Goal: Task Accomplishment & Management: Manage account settings

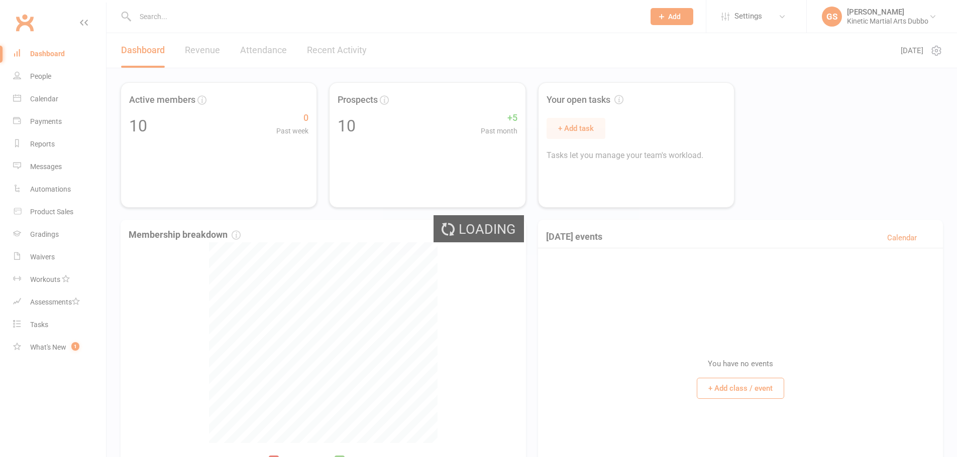
select select "no_trial"
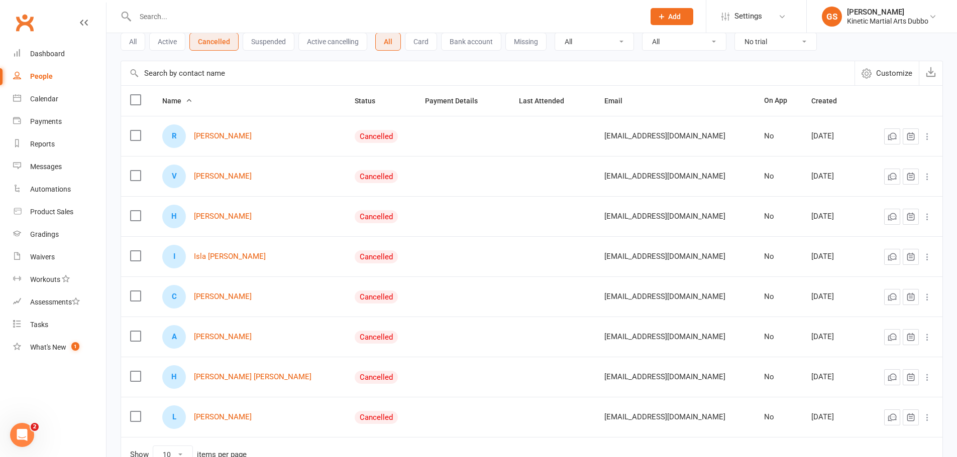
scroll to position [129, 0]
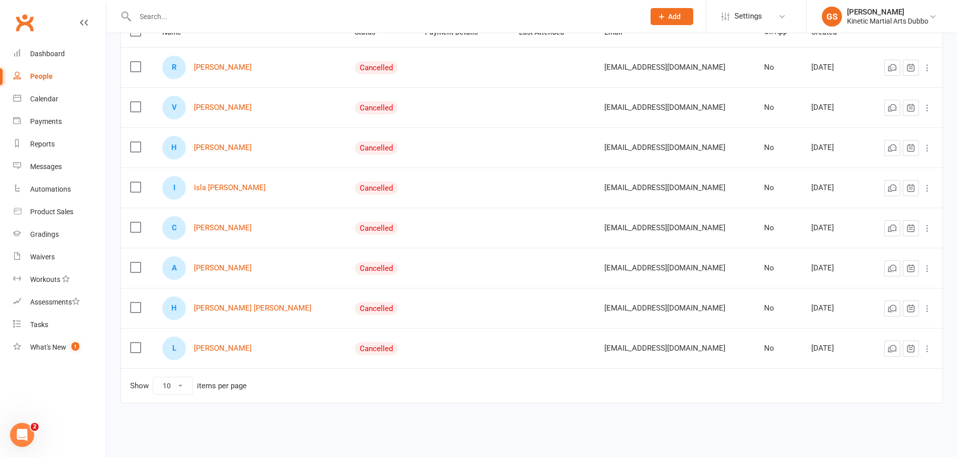
click at [182, 390] on select "10 25 50 100" at bounding box center [172, 386] width 39 height 17
select select "25"
click at [153, 378] on select "10 25 50 100" at bounding box center [172, 386] width 39 height 17
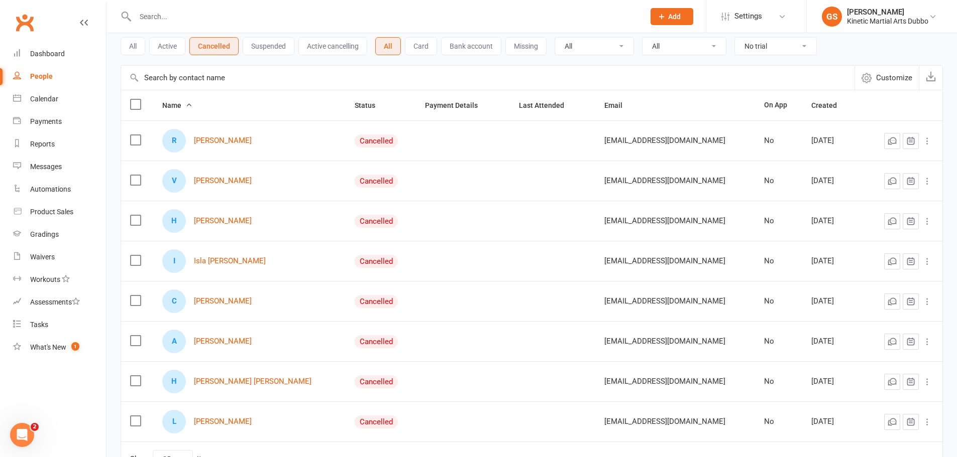
scroll to position [0, 0]
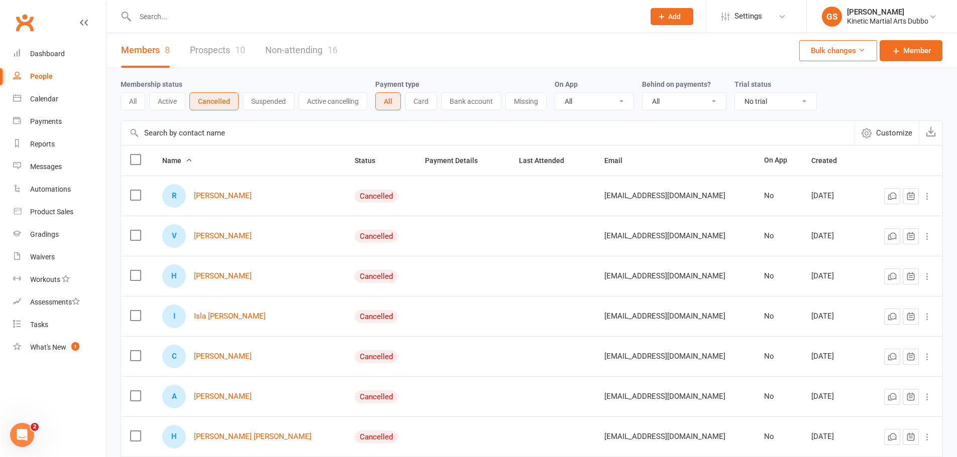
click at [143, 23] on input "text" at bounding box center [384, 17] width 505 height 14
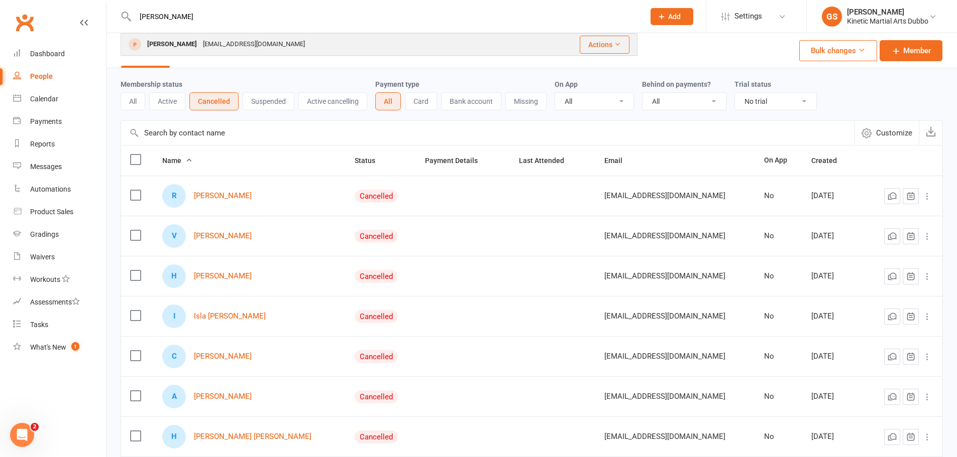
type input "[PERSON_NAME]"
click at [200, 47] on div "layton30@outlook.com" at bounding box center [254, 44] width 108 height 15
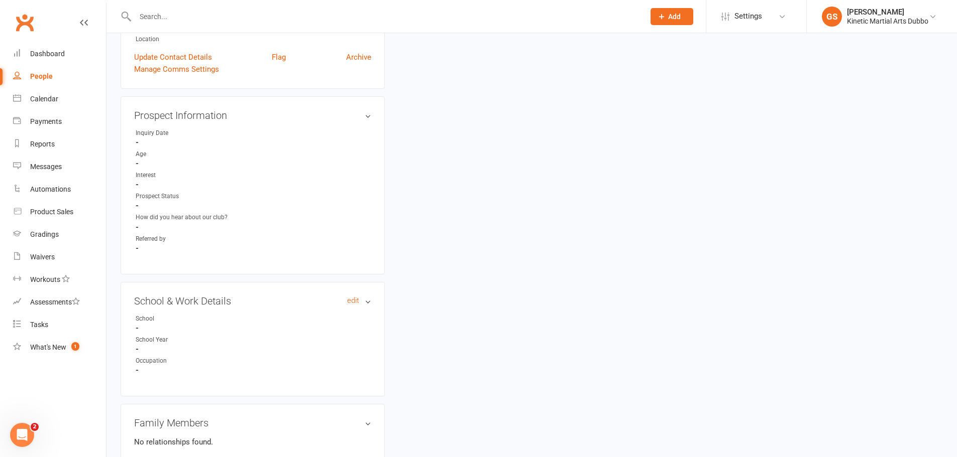
scroll to position [301, 0]
click at [353, 299] on link "edit" at bounding box center [353, 300] width 12 height 9
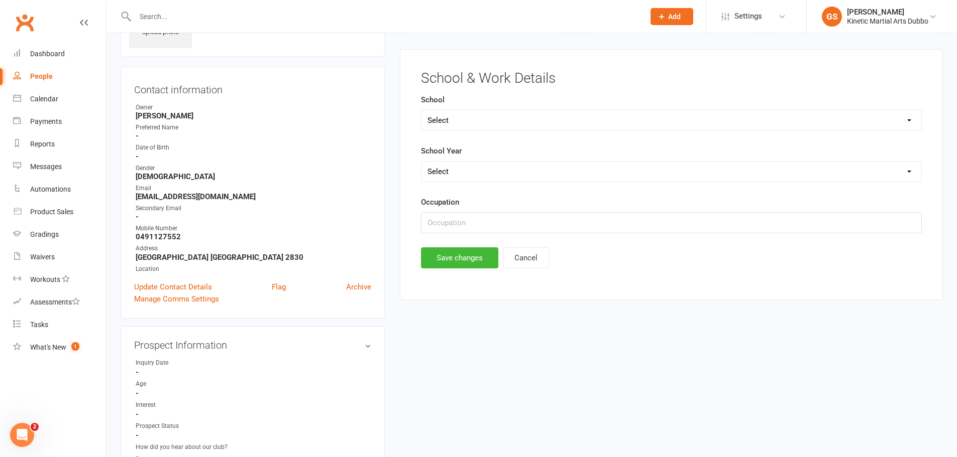
scroll to position [69, 0]
click at [453, 221] on input "text" at bounding box center [671, 223] width 501 height 21
type input "Corrective Services Officer"
click at [473, 253] on button "Save changes" at bounding box center [459, 259] width 77 height 21
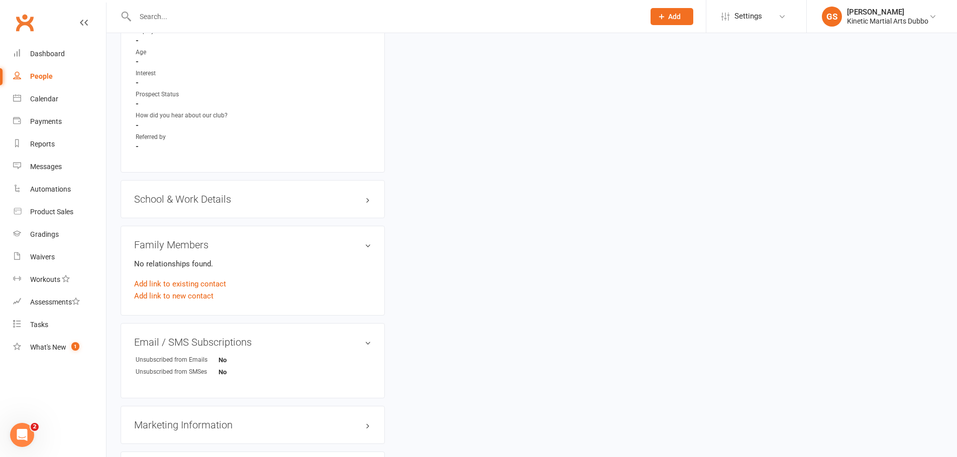
scroll to position [451, 0]
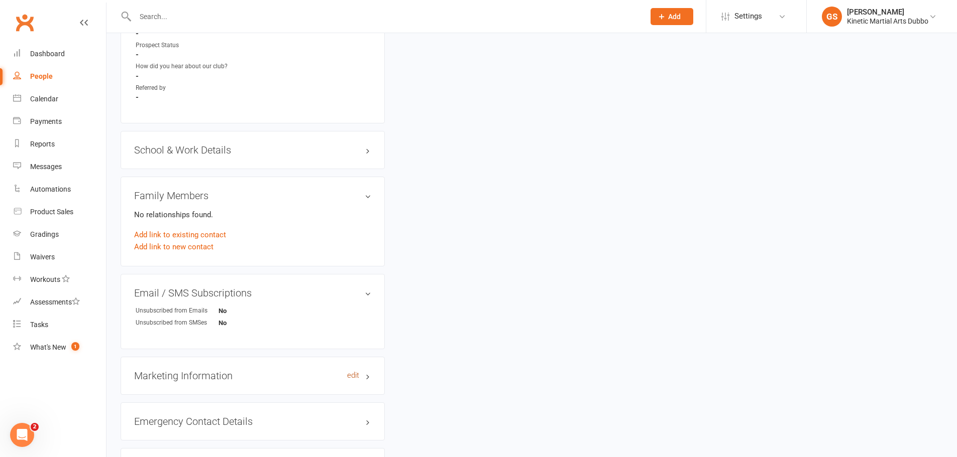
click at [348, 377] on link "edit" at bounding box center [353, 376] width 12 height 9
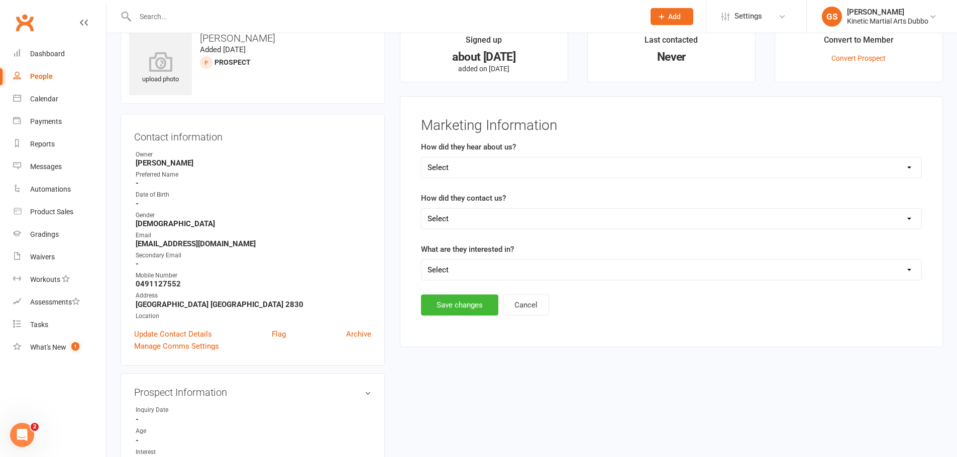
scroll to position [19, 0]
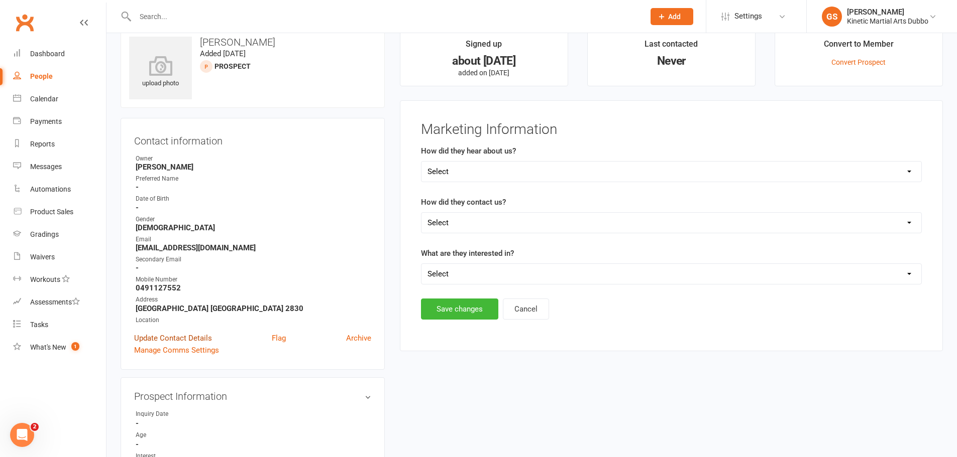
click at [176, 339] on link "Update Contact Details" at bounding box center [173, 338] width 78 height 12
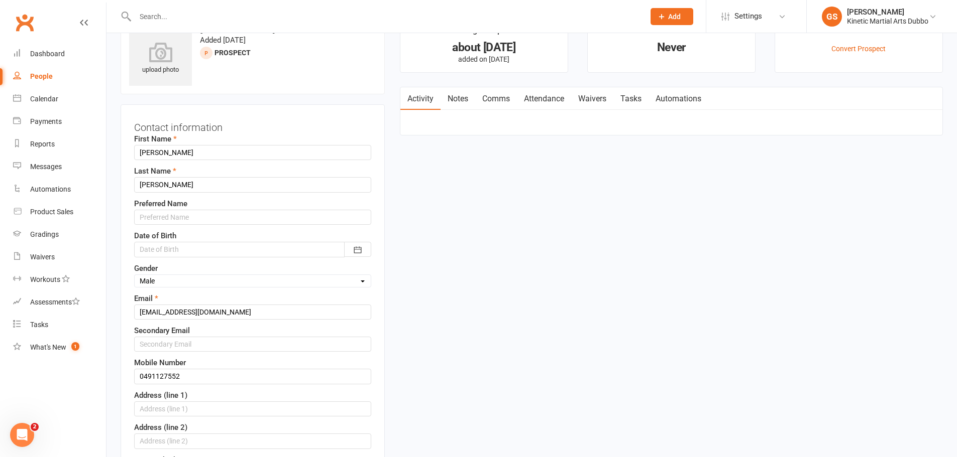
scroll to position [47, 0]
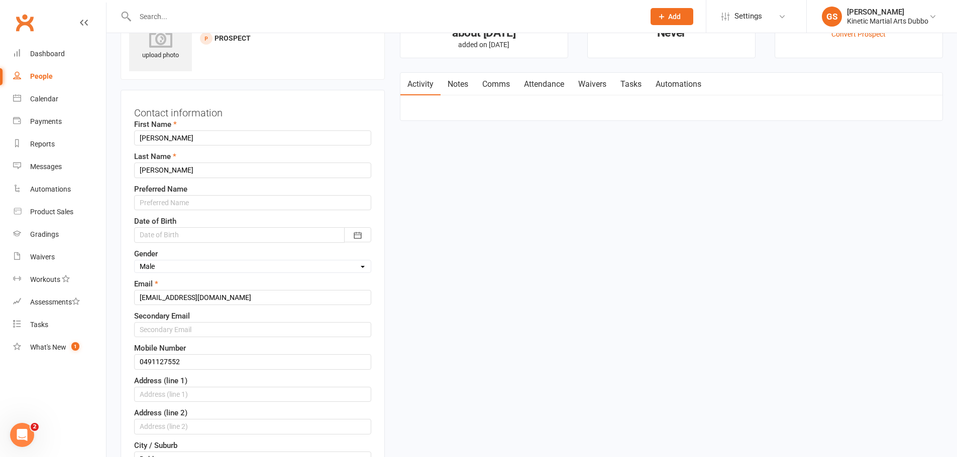
click at [223, 234] on div at bounding box center [252, 234] width 237 height 15
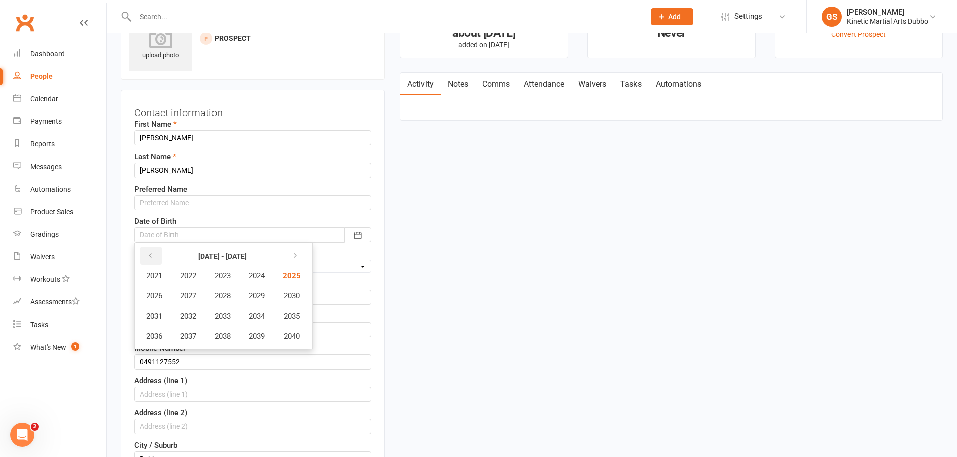
click at [151, 251] on button "button" at bounding box center [151, 256] width 22 height 18
click at [196, 341] on span "1997" at bounding box center [188, 336] width 16 height 9
click at [290, 341] on button "December" at bounding box center [281, 336] width 53 height 19
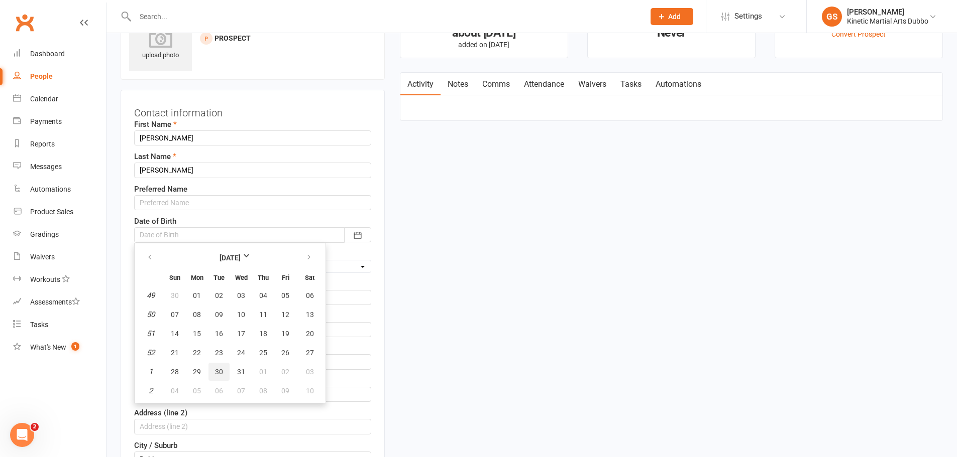
click at [217, 373] on span "30" at bounding box center [219, 372] width 8 height 8
type input "30 Dec 1997"
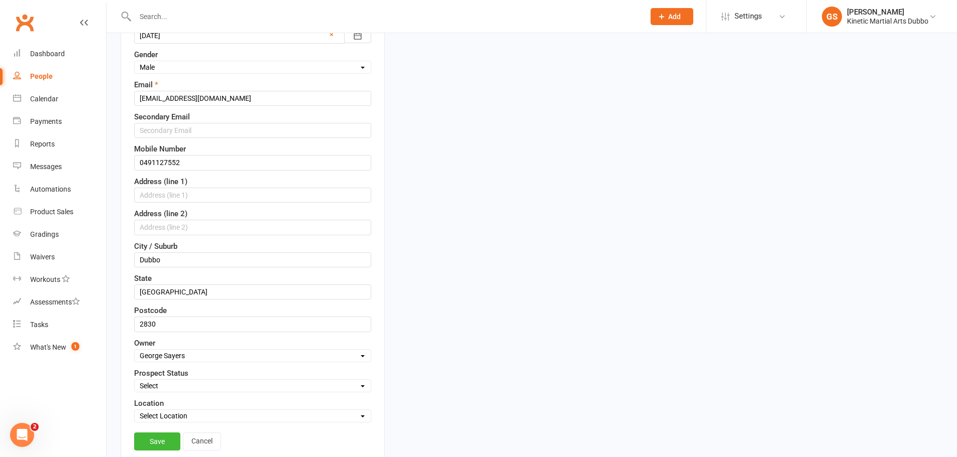
scroll to position [248, 0]
click at [185, 196] on input "text" at bounding box center [252, 193] width 237 height 15
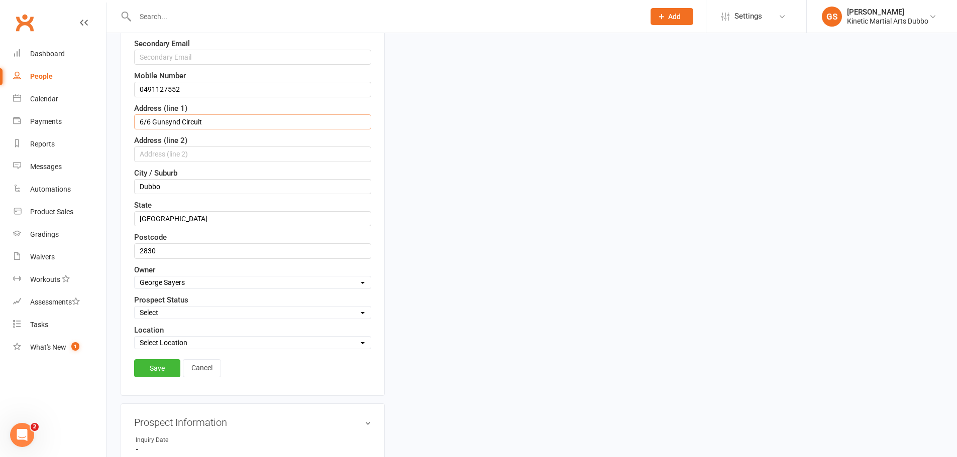
scroll to position [348, 0]
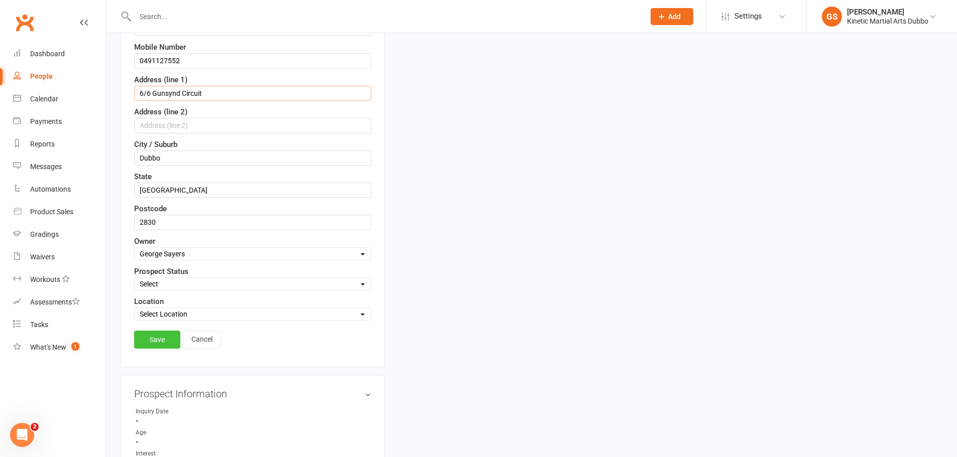
type input "6/6 Gunsynd Circuit"
click at [165, 343] on link "Save" at bounding box center [157, 340] width 46 height 18
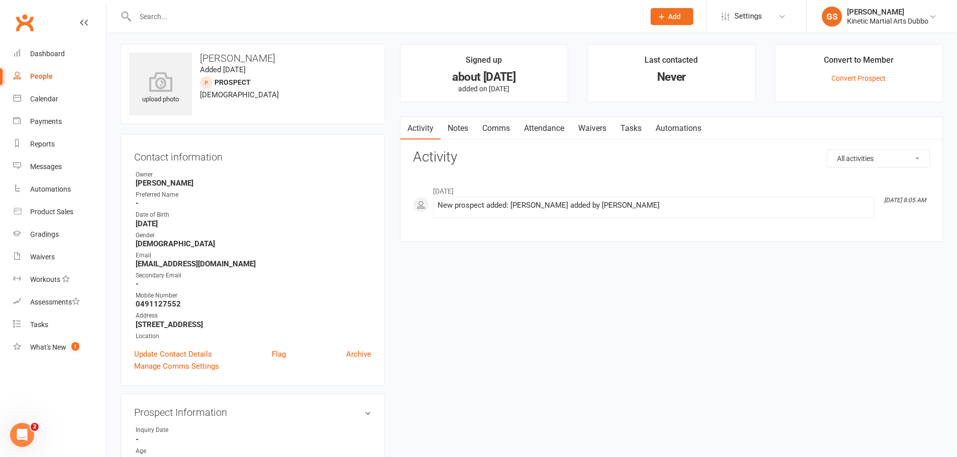
scroll to position [0, 0]
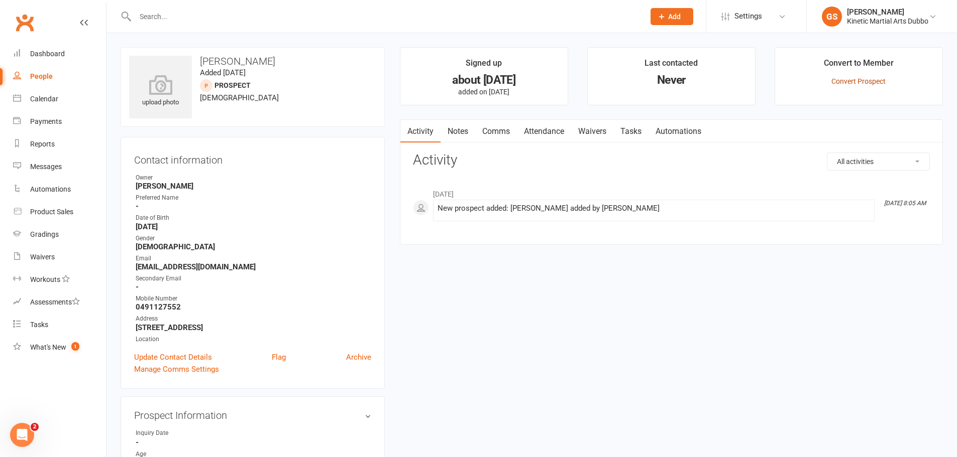
click at [881, 81] on link "Convert Prospect" at bounding box center [858, 81] width 54 height 8
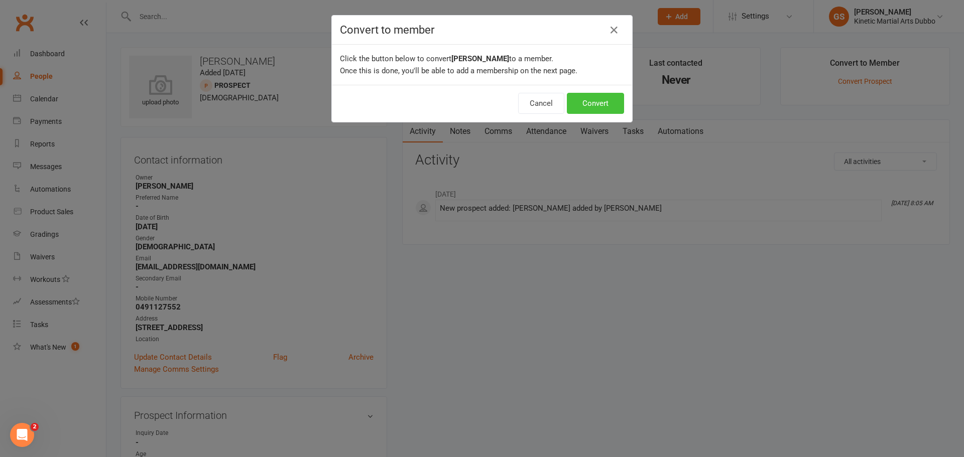
click at [602, 103] on button "Convert" at bounding box center [595, 103] width 57 height 21
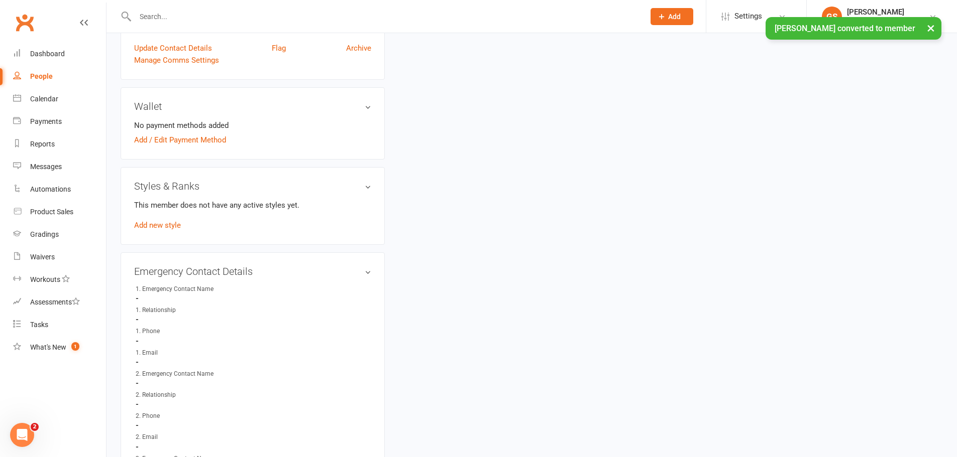
scroll to position [351, 0]
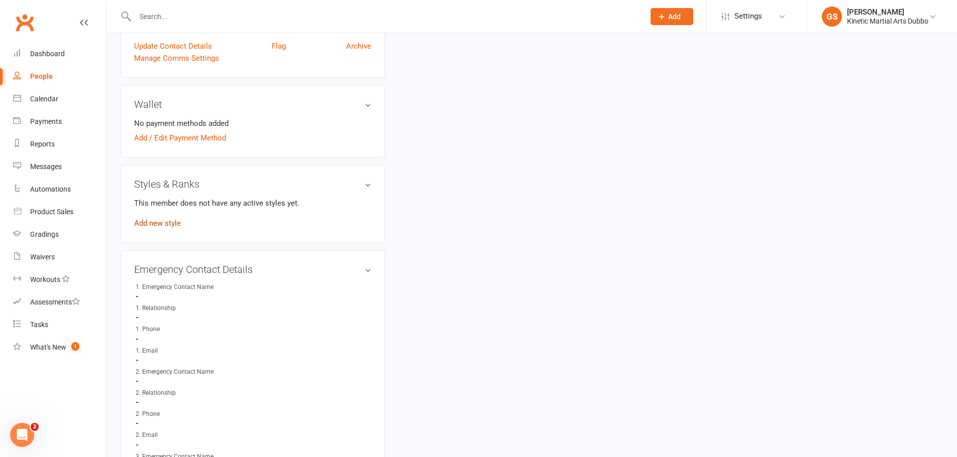
click at [170, 224] on link "Add new style" at bounding box center [157, 223] width 47 height 9
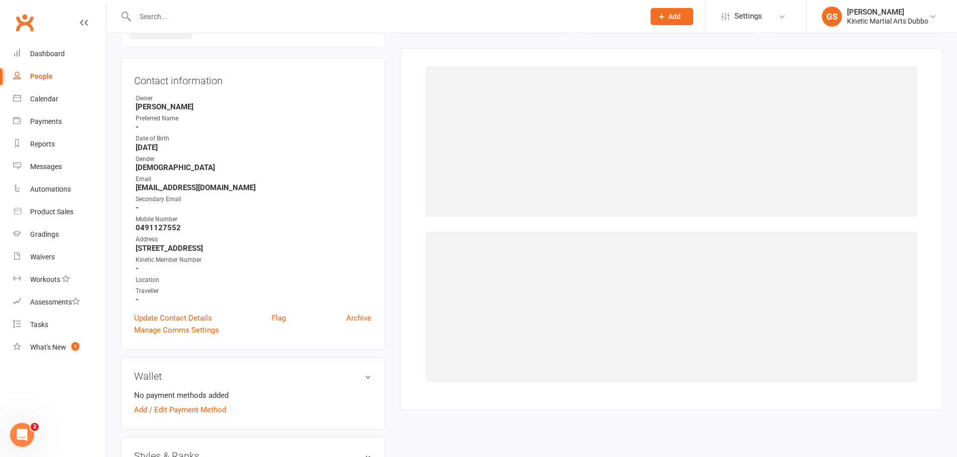
scroll to position [77, 0]
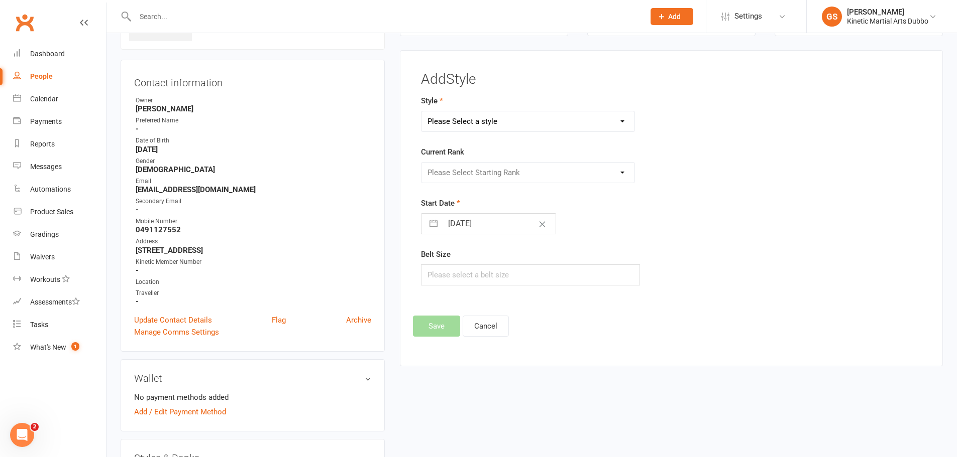
click at [617, 120] on select "Please Select a style BJJ Condors Eagles Finches Hapkido Leadership Program" at bounding box center [527, 121] width 213 height 20
select select "3729"
click at [421, 111] on select "Please Select a style BJJ Condors Eagles Finches Hapkido Leadership Program" at bounding box center [527, 121] width 213 height 20
click at [620, 171] on select "Please Select Starting Rank White Yellow Orange Green Blue Purple Brown Red Bo-…" at bounding box center [527, 173] width 213 height 20
select select "44342"
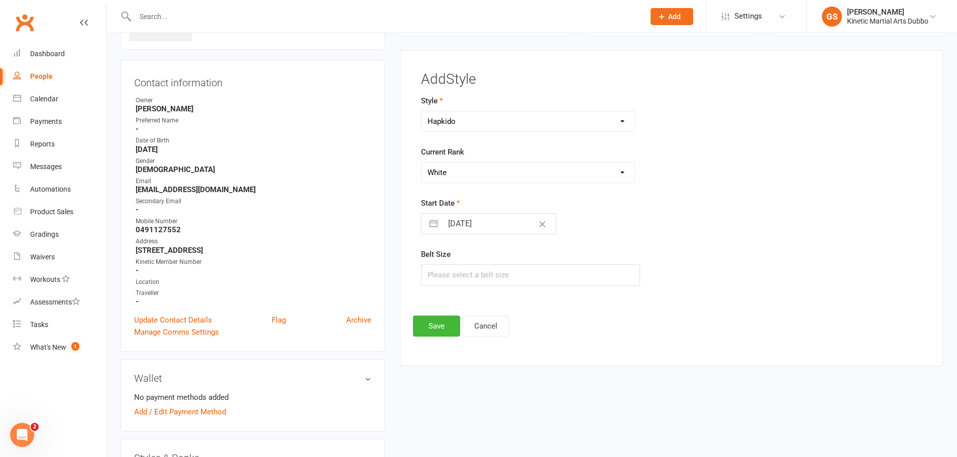
click at [421, 163] on select "Please Select Starting Rank White Yellow Orange Green Blue Purple Brown Red Bo-…" at bounding box center [527, 173] width 213 height 20
click at [610, 275] on input "text" at bounding box center [530, 275] width 219 height 21
type input "5"
click at [456, 322] on button "Save" at bounding box center [436, 326] width 47 height 21
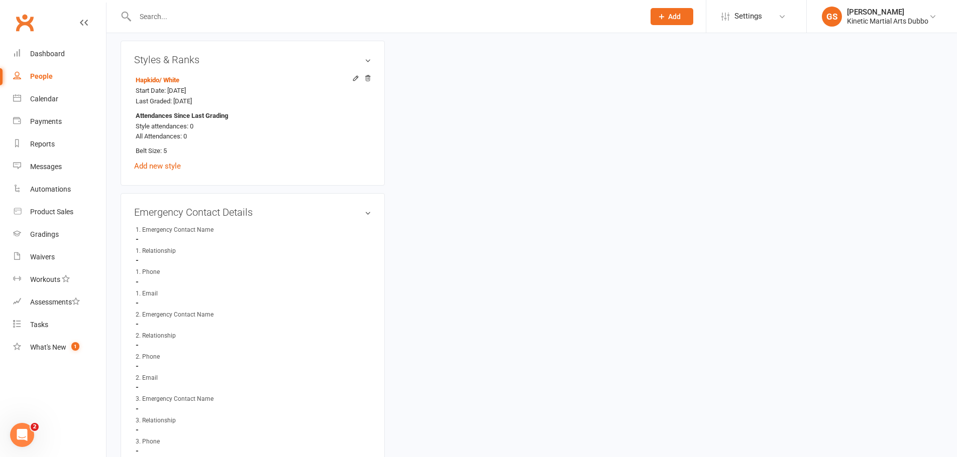
scroll to position [479, 0]
click at [347, 207] on link "edit" at bounding box center [353, 209] width 12 height 9
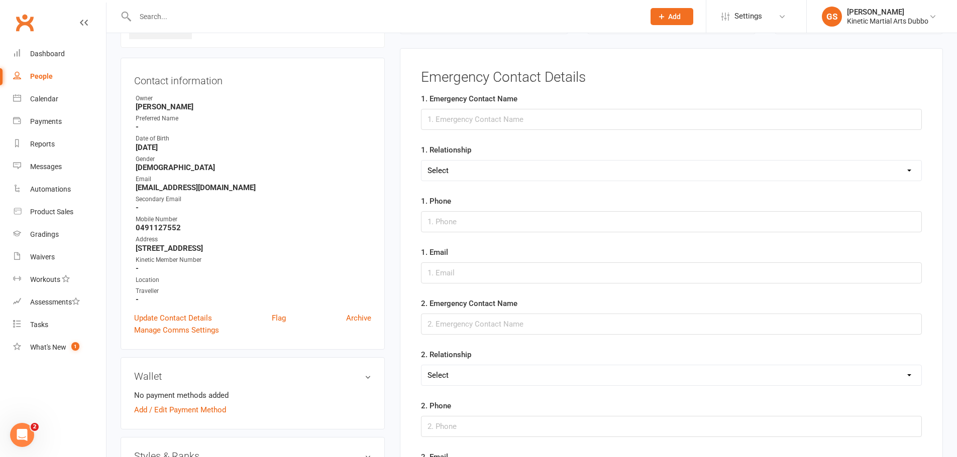
scroll to position [77, 0]
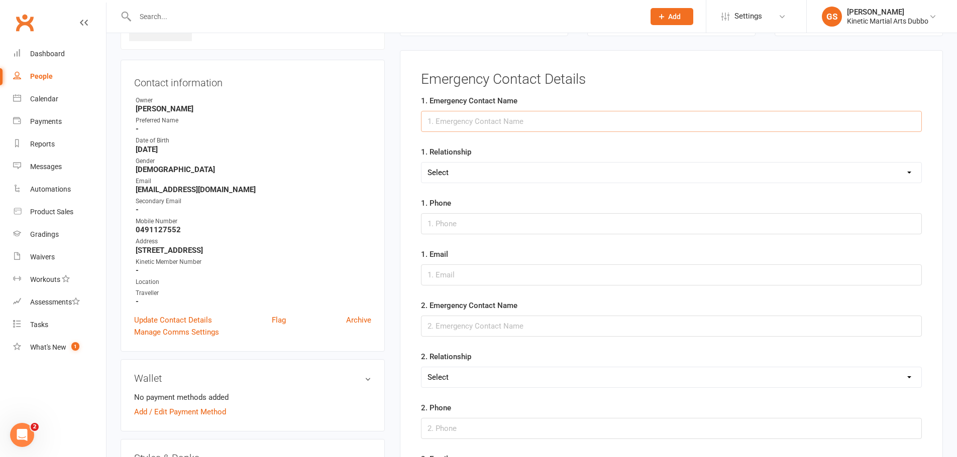
click at [451, 125] on input "text" at bounding box center [671, 121] width 501 height 21
type input "Rachel Layton"
click at [494, 172] on select "Select Mother Father Wife / Girlfriend Husband / Boyfriend Grandmother / Aunt G…" at bounding box center [671, 173] width 500 height 20
select select "Mother"
click at [421, 163] on select "Select Mother Father Wife / Girlfriend Husband / Boyfriend Grandmother / Aunt G…" at bounding box center [671, 173] width 500 height 20
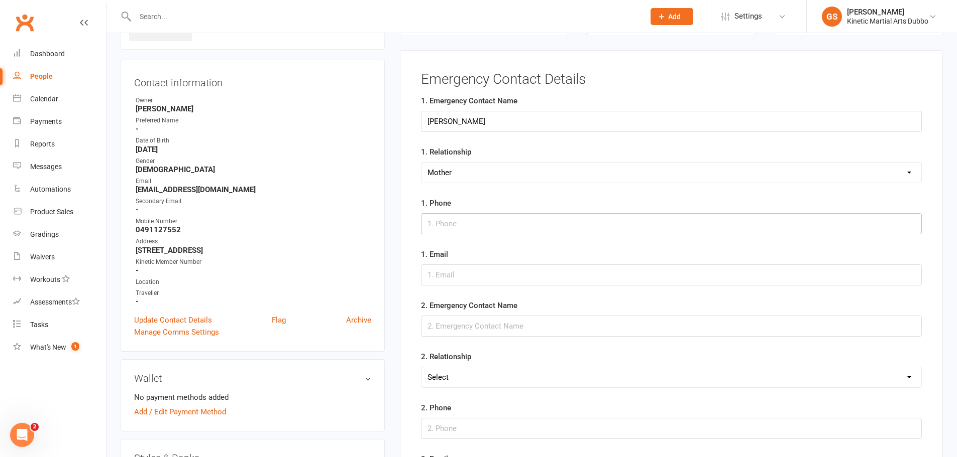
click at [481, 220] on input "string" at bounding box center [671, 223] width 501 height 21
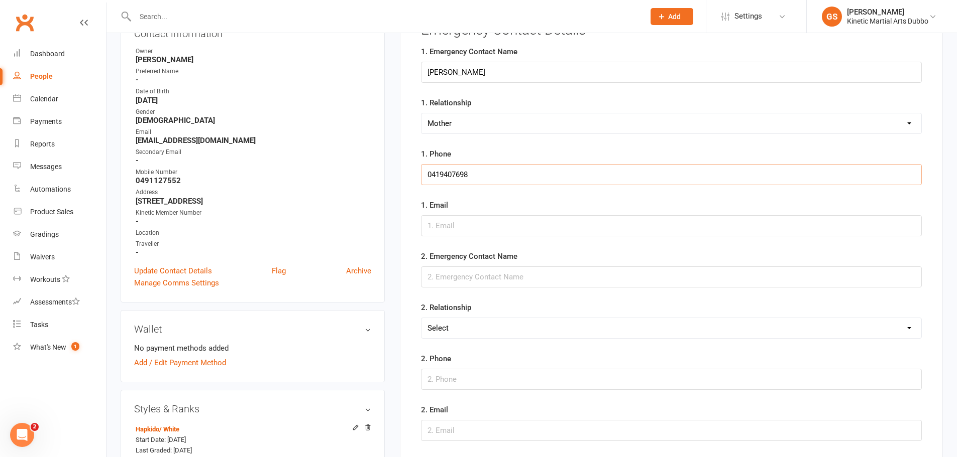
scroll to position [128, 0]
type input "0419407698"
click at [500, 274] on input "text" at bounding box center [671, 276] width 501 height 21
type input "Layton"
click at [516, 325] on select "Select Mother Father Wife / Girlfriend Husband / Boyfriend Grandmother / Aunt G…" at bounding box center [671, 327] width 500 height 20
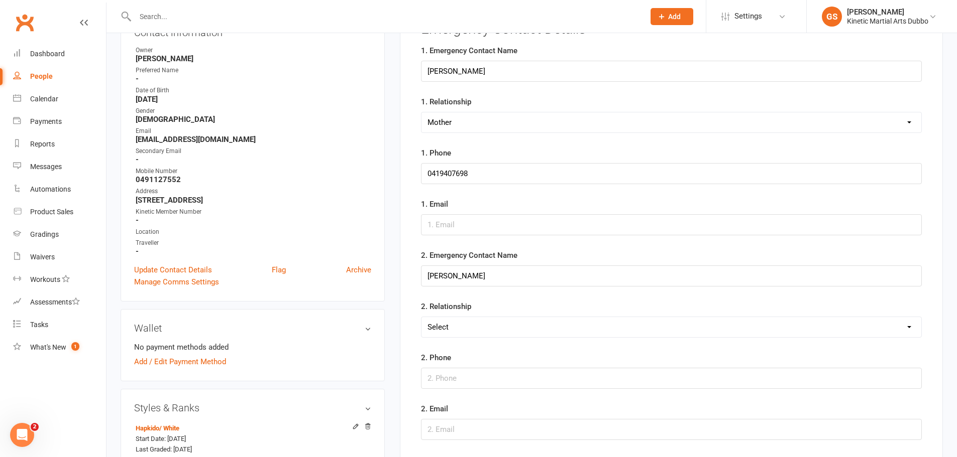
select select "Other"
click at [421, 317] on select "Select Mother Father Wife / Girlfriend Husband / Boyfriend Grandmother / Aunt G…" at bounding box center [671, 327] width 500 height 20
click at [468, 377] on input "text" at bounding box center [671, 378] width 501 height 21
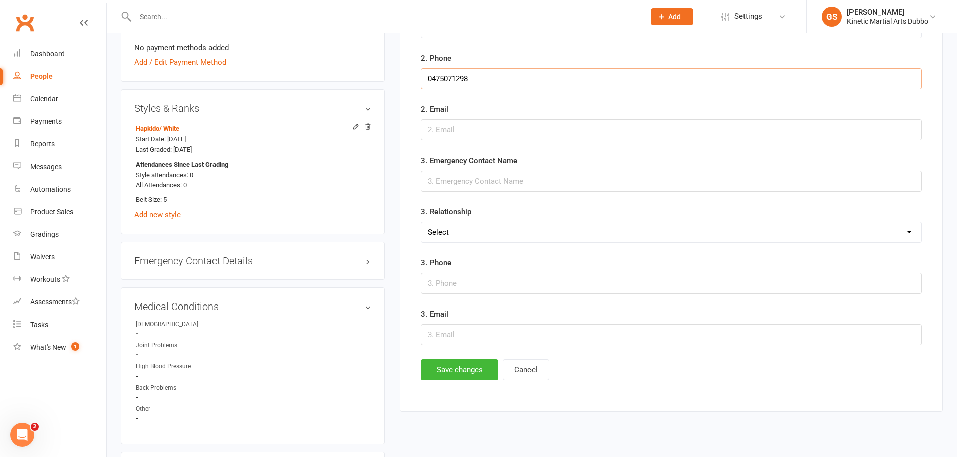
scroll to position [429, 0]
type input "0475071298"
click at [466, 370] on button "Save changes" at bounding box center [459, 368] width 77 height 21
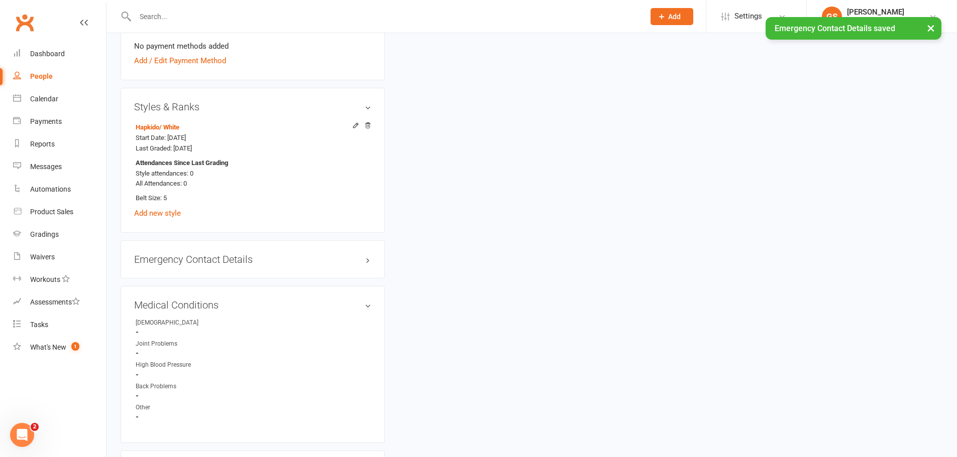
click at [157, 347] on div "Joint Problems" at bounding box center [177, 344] width 83 height 10
click at [349, 300] on h3 "Medical Conditions edit" at bounding box center [252, 305] width 237 height 11
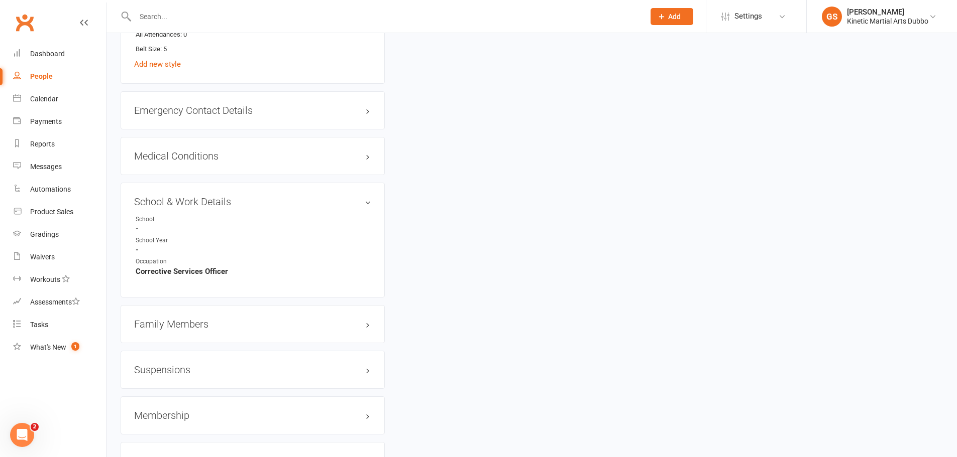
scroll to position [579, 0]
click at [356, 153] on link "edit" at bounding box center [353, 154] width 12 height 9
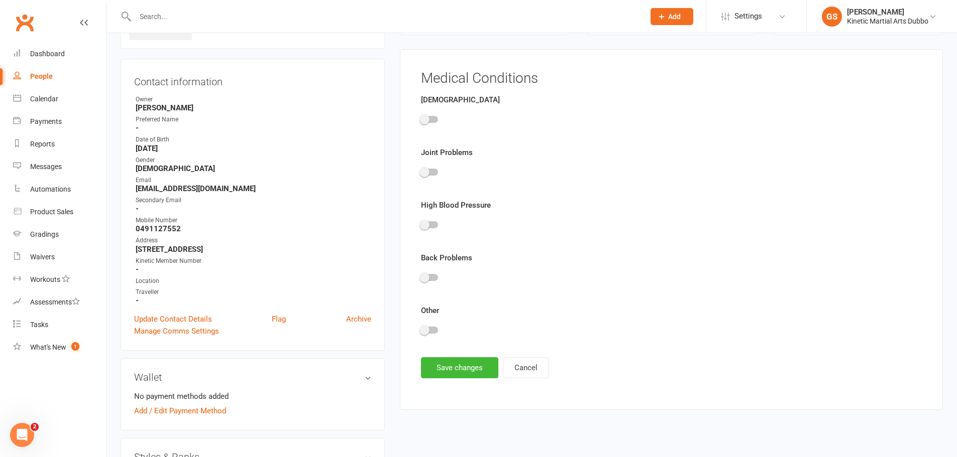
scroll to position [77, 0]
click at [428, 177] on span at bounding box center [424, 173] width 10 height 10
click at [421, 172] on input "checkbox" at bounding box center [421, 172] width 0 height 0
click at [462, 370] on button "Save changes" at bounding box center [459, 369] width 77 height 21
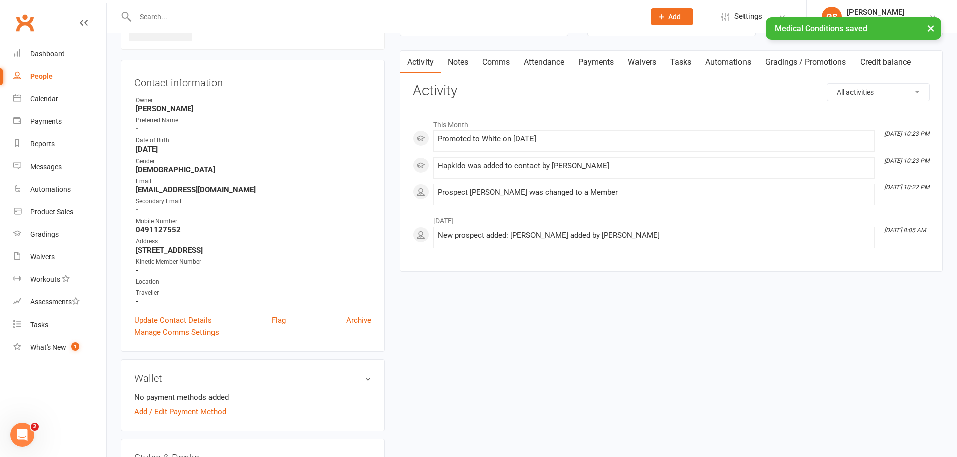
click at [458, 65] on link "Notes" at bounding box center [457, 62] width 35 height 23
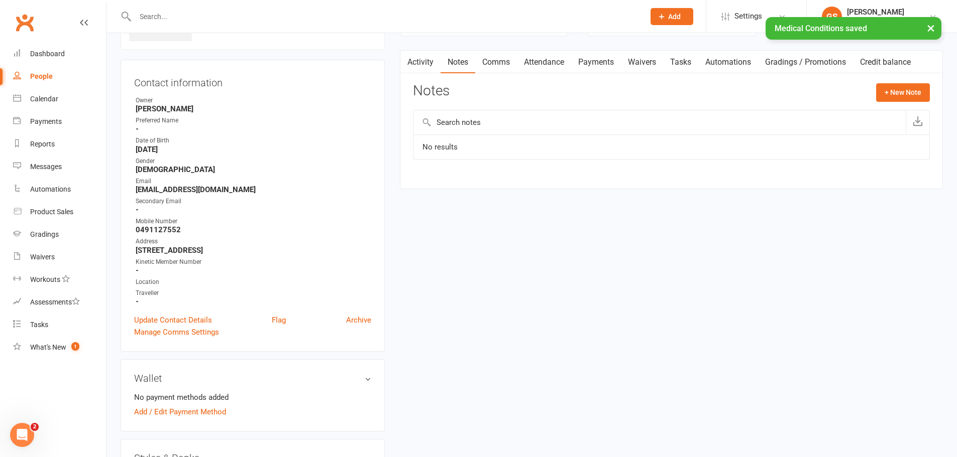
click at [463, 122] on input "text" at bounding box center [659, 122] width 492 height 24
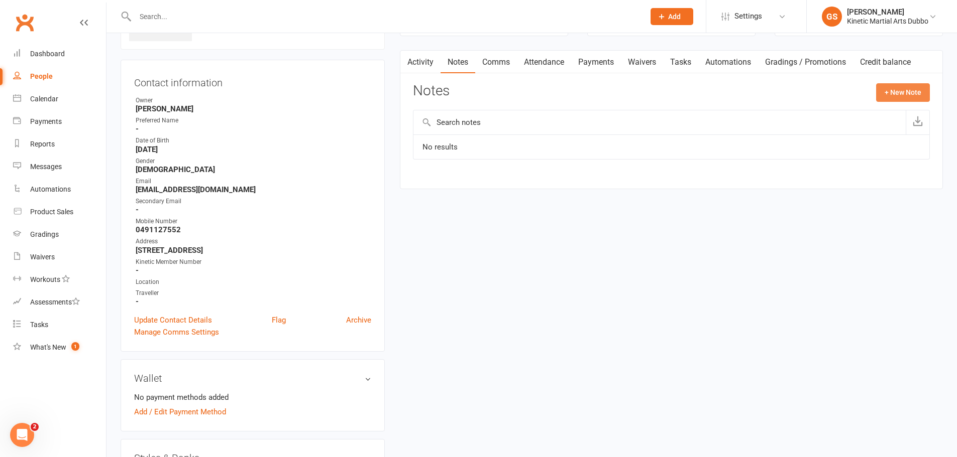
click at [894, 93] on button "+ New Note" at bounding box center [903, 92] width 54 height 18
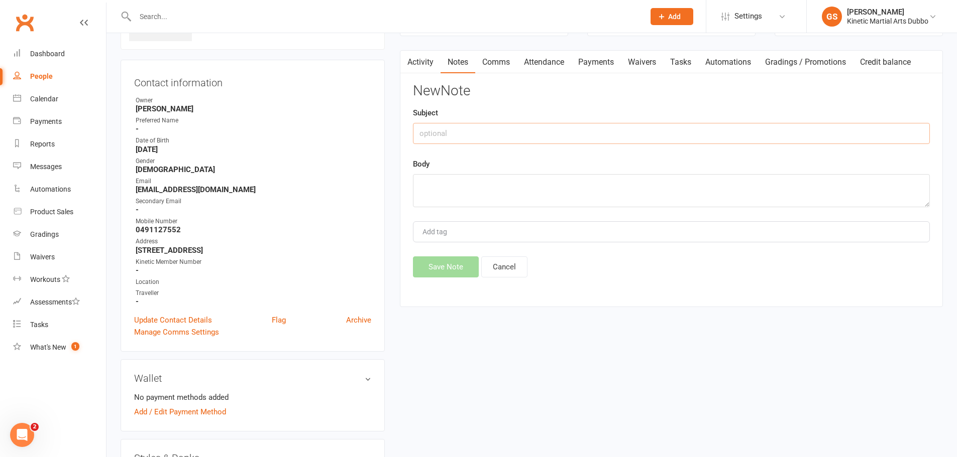
click at [584, 139] on input "text" at bounding box center [671, 133] width 517 height 21
type input "Joint Problem"
click at [558, 193] on textarea at bounding box center [671, 190] width 517 height 33
type textarea "Had a shattered elbow a few years ago, full healed"
click at [458, 267] on button "Save Note" at bounding box center [446, 267] width 66 height 21
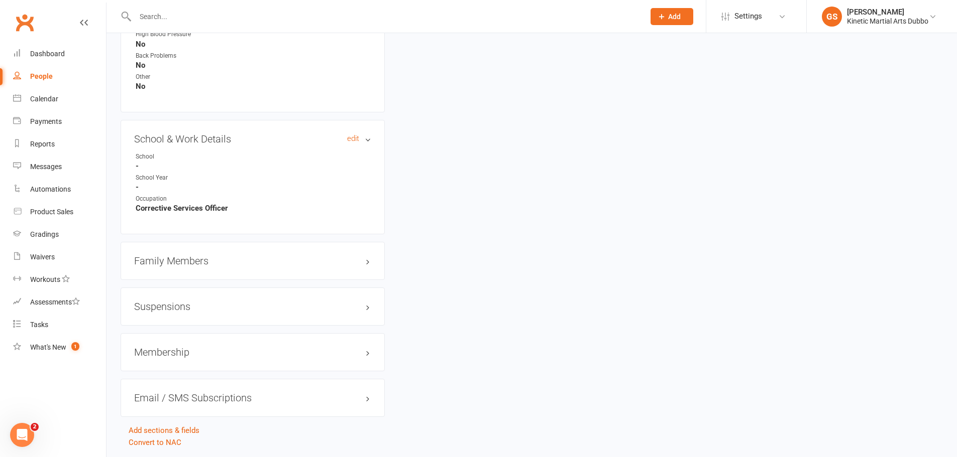
scroll to position [780, 0]
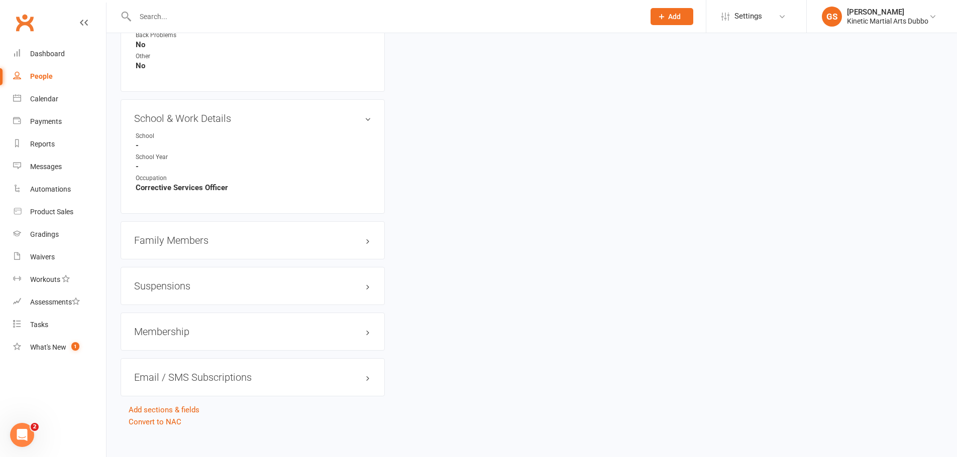
click at [159, 339] on div "Membership" at bounding box center [253, 332] width 264 height 38
drag, startPoint x: 163, startPoint y: 331, endPoint x: 165, endPoint y: 323, distance: 8.3
click at [163, 330] on h3 "Membership" at bounding box center [252, 331] width 237 height 11
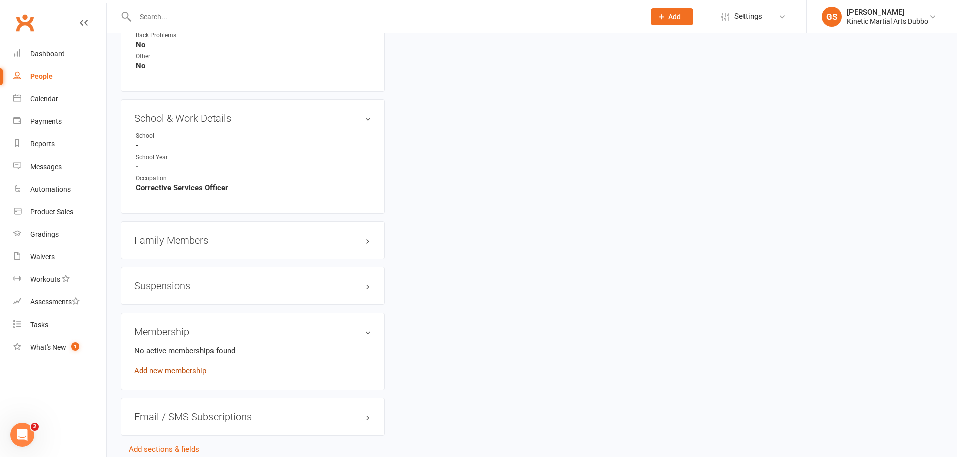
click at [176, 373] on link "Add new membership" at bounding box center [170, 371] width 72 height 9
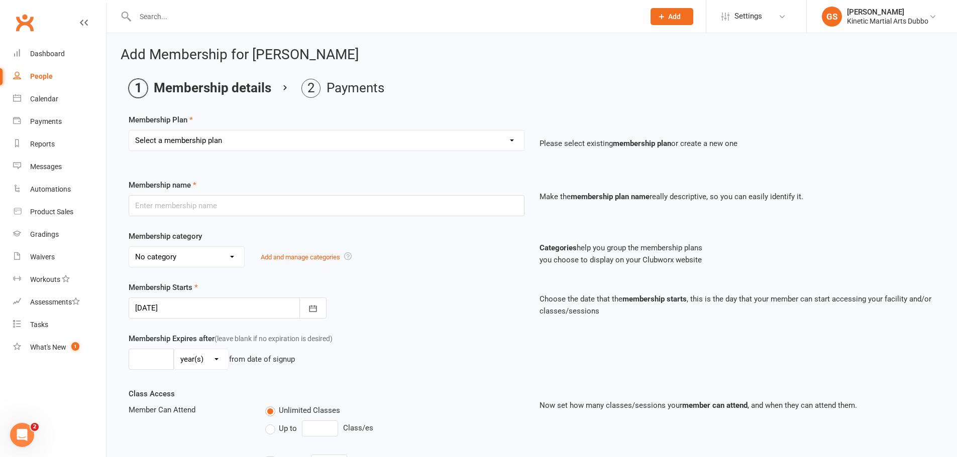
click at [514, 144] on select "Select a membership plan Create new Membership Plan Training Fees - $68 Fortnig…" at bounding box center [326, 141] width 395 height 20
select select "1"
click at [129, 131] on select "Select a membership plan Create new Membership Plan Training Fees - $68 Fortnig…" at bounding box center [326, 141] width 395 height 20
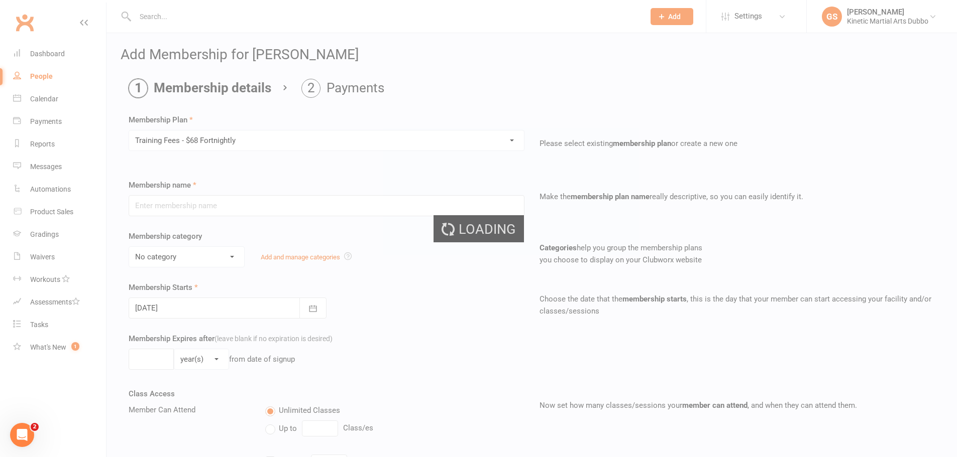
type input "Training Fees - $68 Fortnightly"
select select "5"
type input "0"
type input "8"
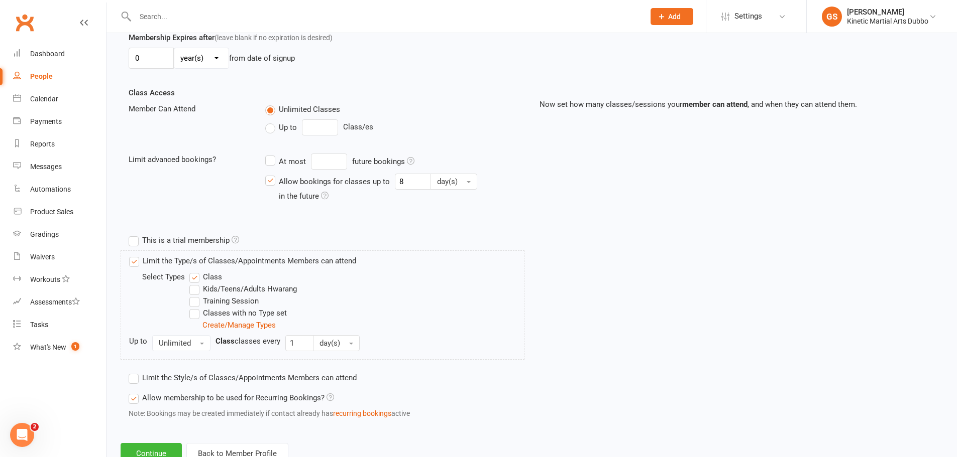
click at [133, 264] on label "Limit the Type/s of Classes/Appointments Members can attend" at bounding box center [242, 261] width 227 height 12
click at [133, 255] on input "Limit the Type/s of Classes/Appointments Members can attend" at bounding box center [132, 255] width 7 height 0
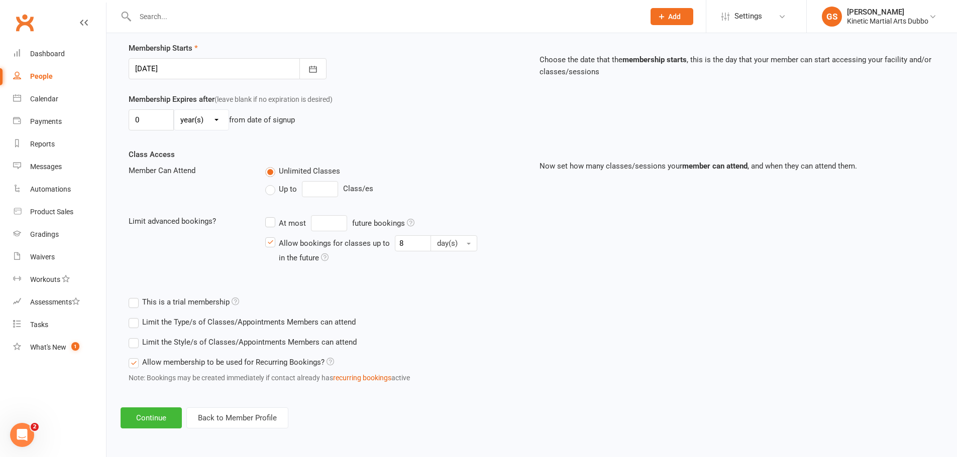
scroll to position [240, 0]
click at [169, 416] on button "Continue" at bounding box center [151, 418] width 61 height 21
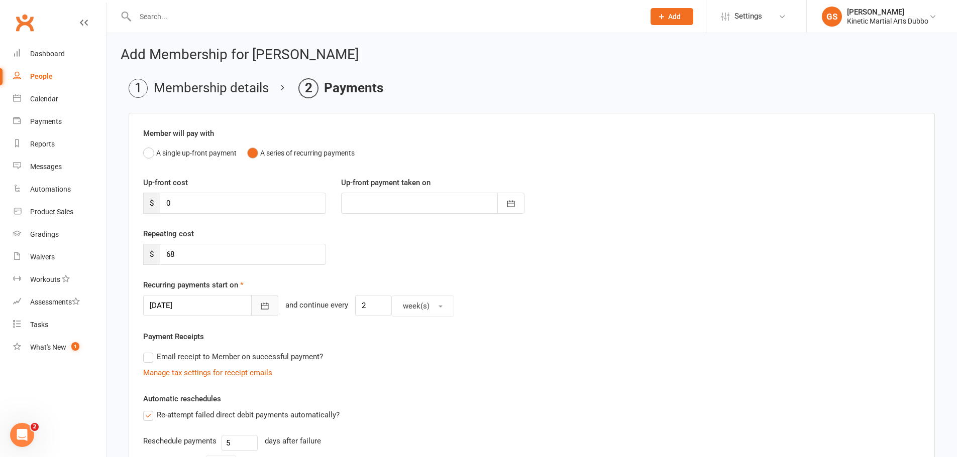
click at [261, 306] on icon "button" at bounding box center [265, 306] width 8 height 7
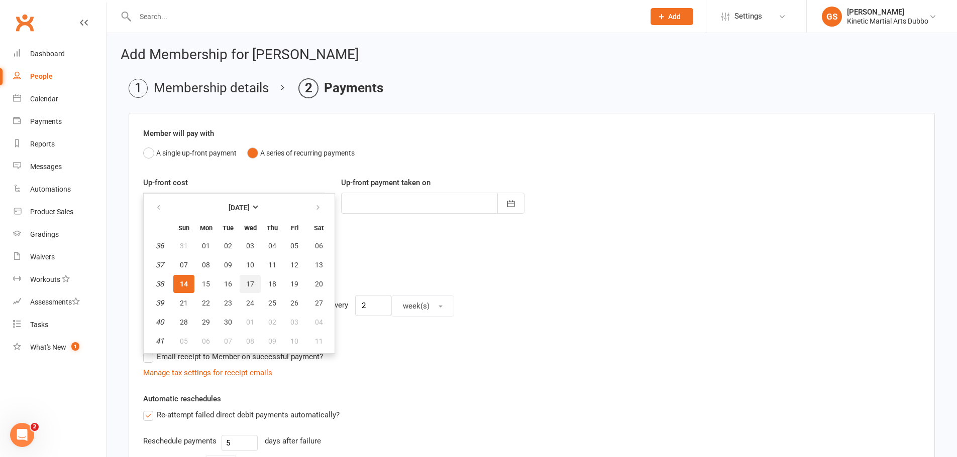
click at [253, 286] on span "17" at bounding box center [250, 284] width 8 height 8
type input "17 Sep 2025"
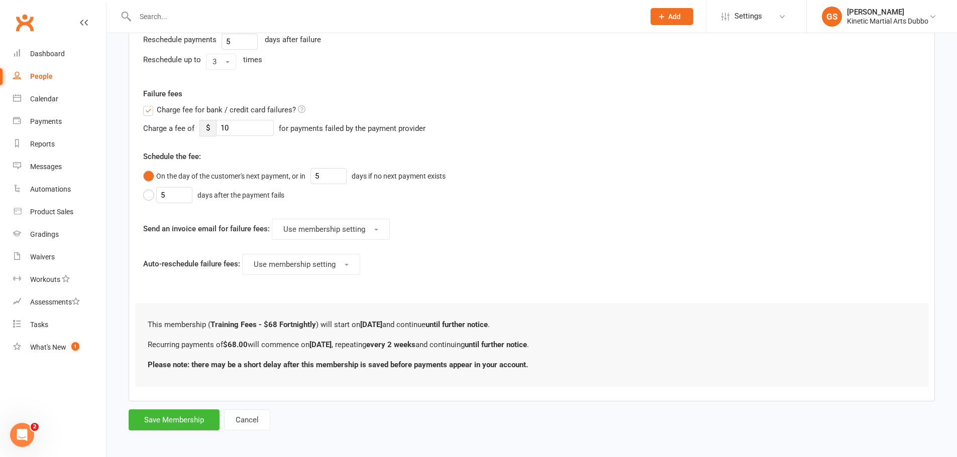
scroll to position [406, 0]
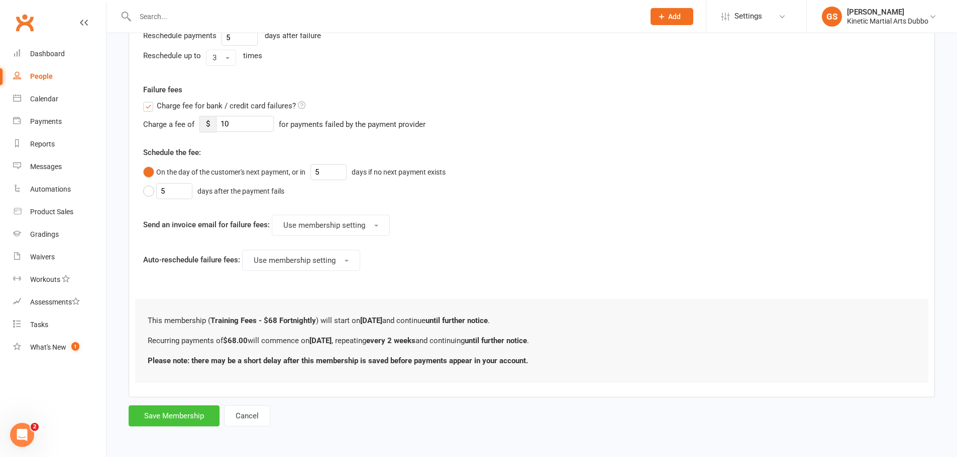
click at [184, 415] on button "Save Membership" at bounding box center [174, 416] width 91 height 21
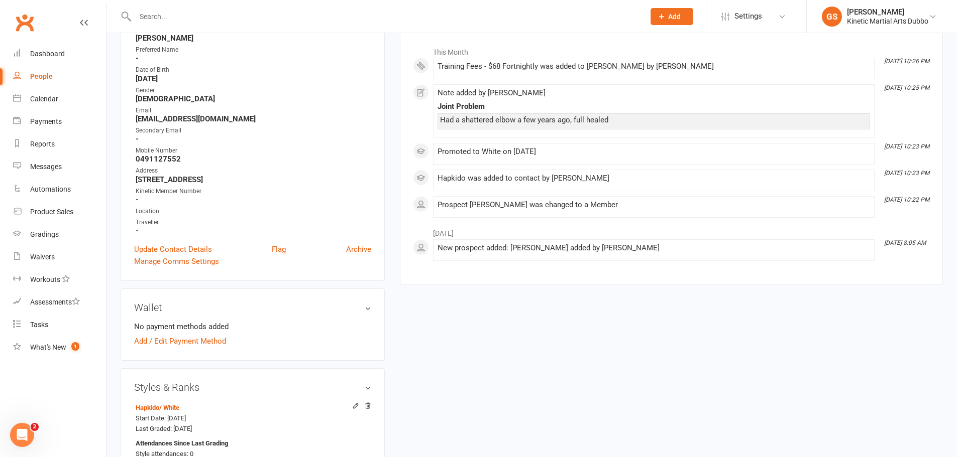
scroll to position [151, 0]
click at [217, 339] on link "Add / Edit Payment Method" at bounding box center [180, 341] width 92 height 12
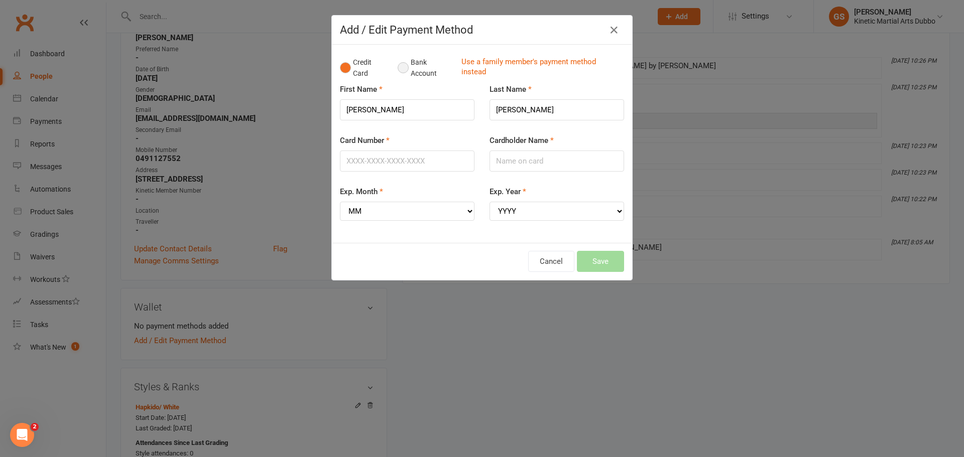
click at [401, 69] on button "Bank Account" at bounding box center [426, 68] width 56 height 31
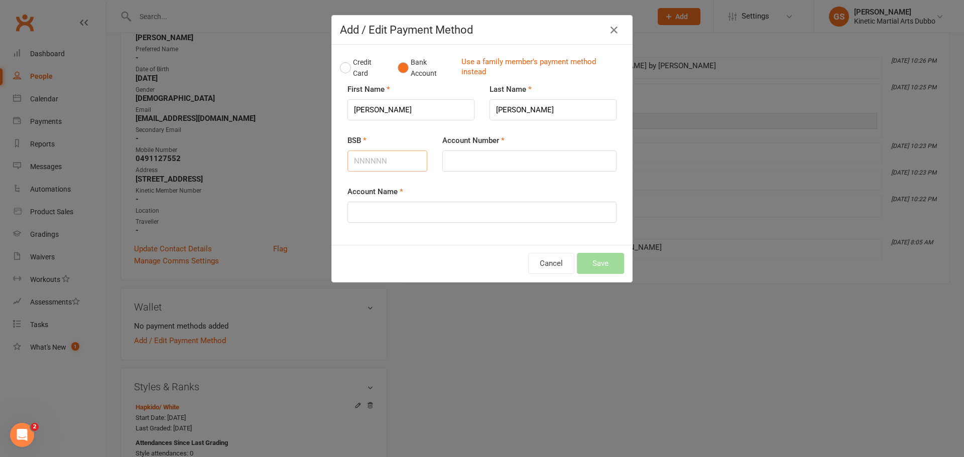
click at [390, 164] on input "BSB" at bounding box center [387, 161] width 80 height 21
type input "112879"
click at [543, 165] on input "Account Number" at bounding box center [529, 161] width 174 height 21
type input "484991541"
click at [434, 214] on input "Account Name" at bounding box center [481, 212] width 269 height 21
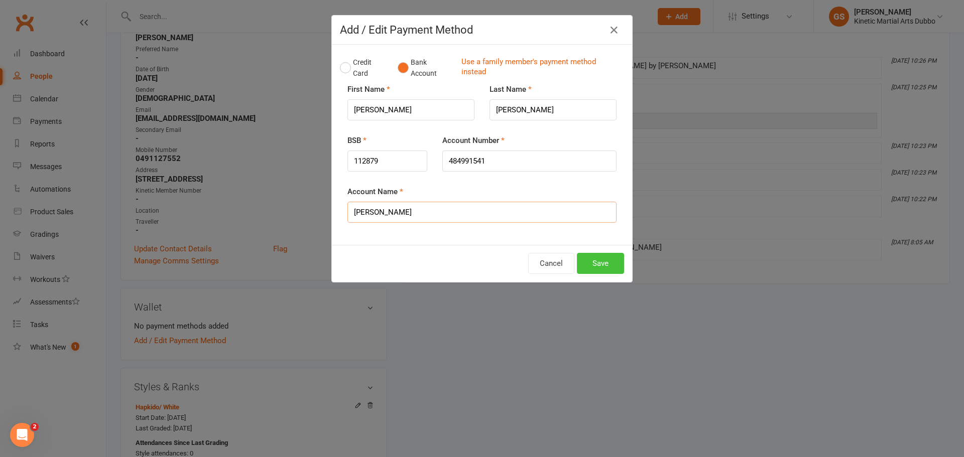
type input "[PERSON_NAME]"
click at [594, 257] on button "Save" at bounding box center [600, 263] width 47 height 21
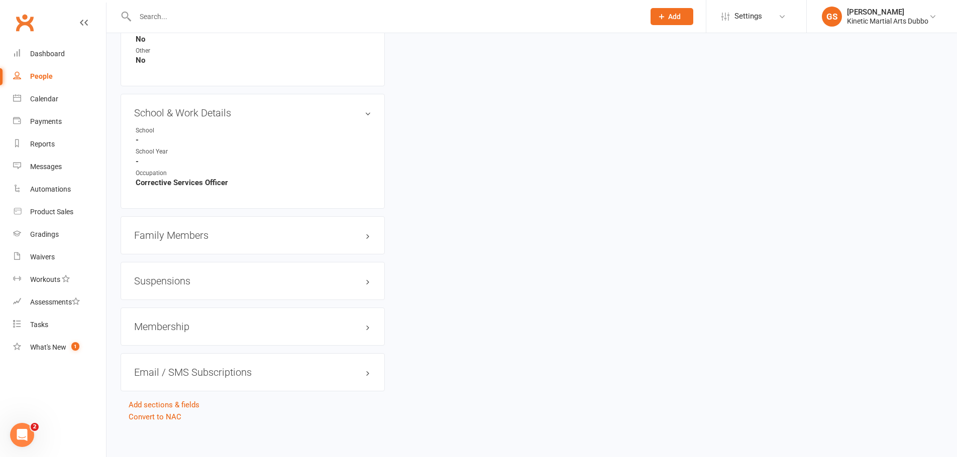
scroll to position [1066, 0]
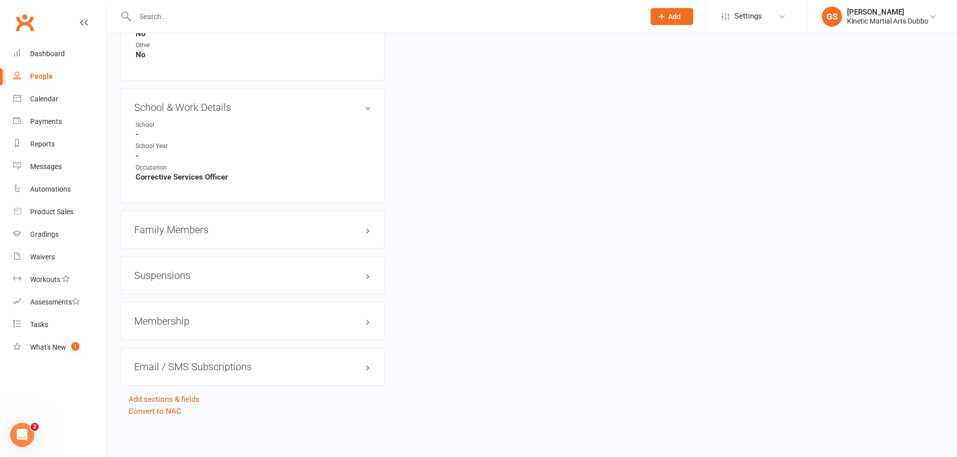
click at [195, 232] on h3 "Family Members" at bounding box center [252, 229] width 237 height 11
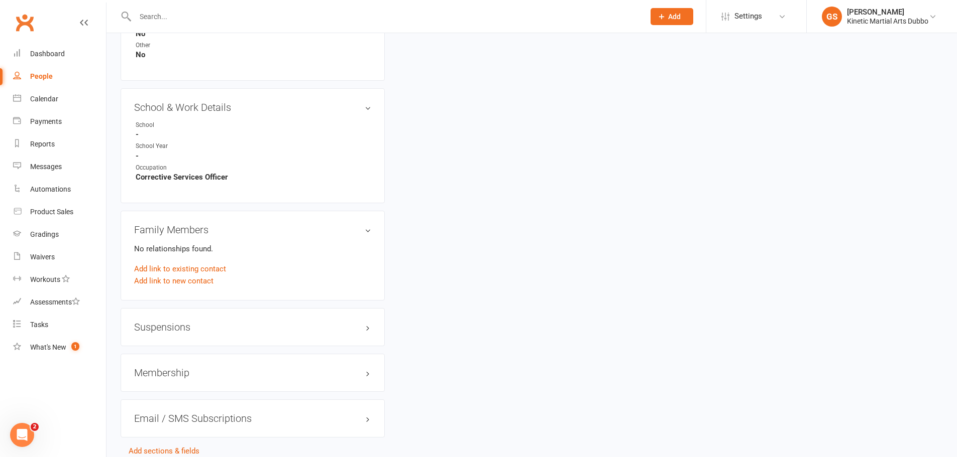
click at [239, 330] on h3 "Suspensions" at bounding box center [252, 327] width 237 height 11
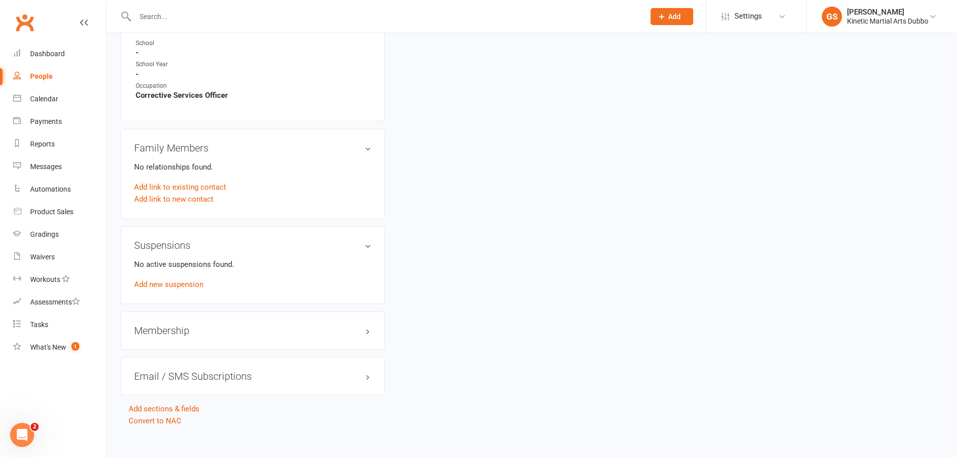
scroll to position [1158, 0]
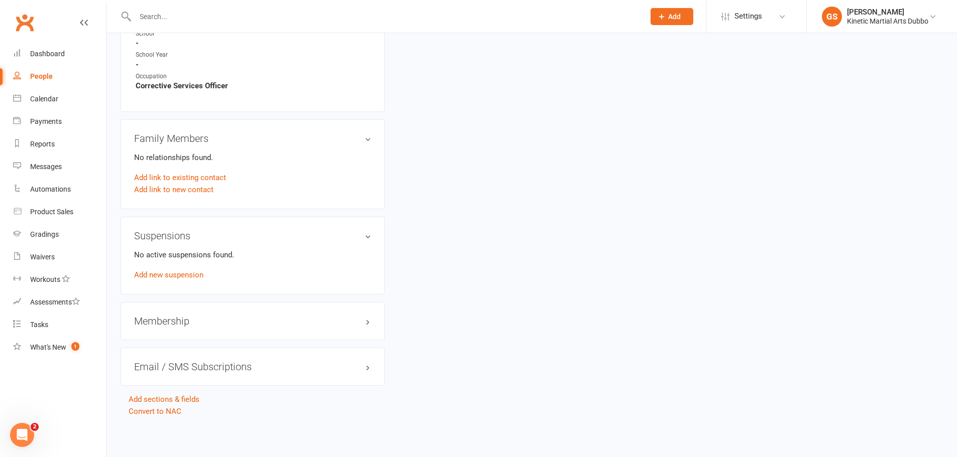
click at [220, 320] on h3 "Membership" at bounding box center [252, 321] width 237 height 11
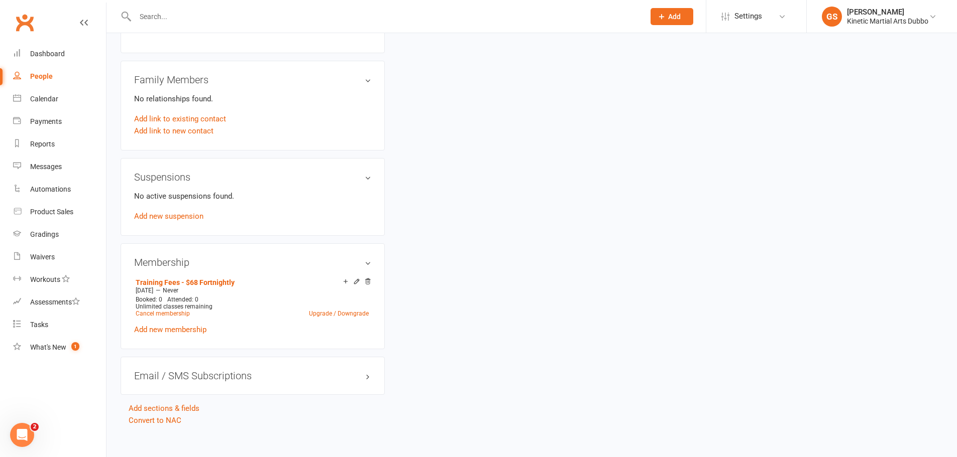
scroll to position [1225, 0]
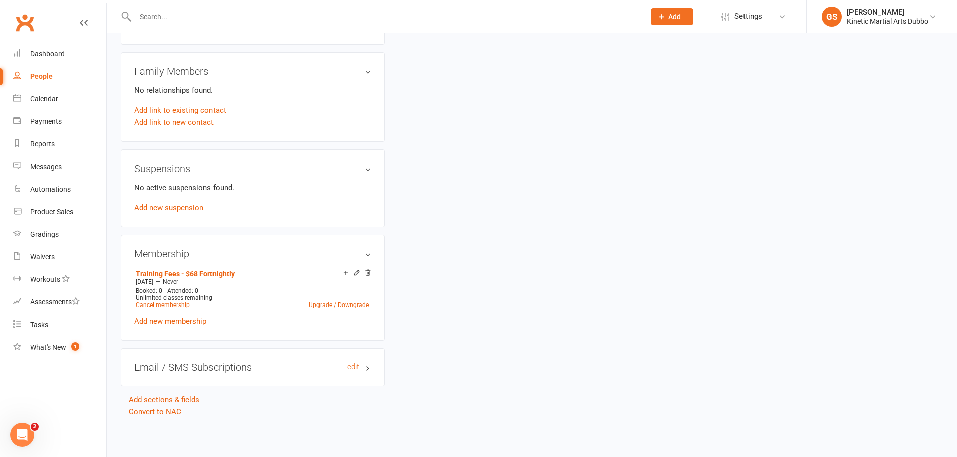
click at [217, 369] on h3 "Email / SMS Subscriptions edit" at bounding box center [252, 367] width 237 height 11
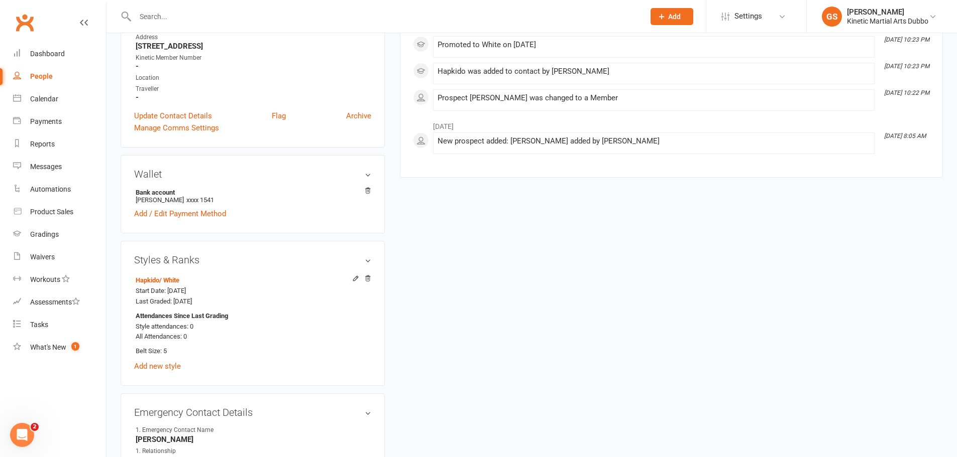
scroll to position [271, 0]
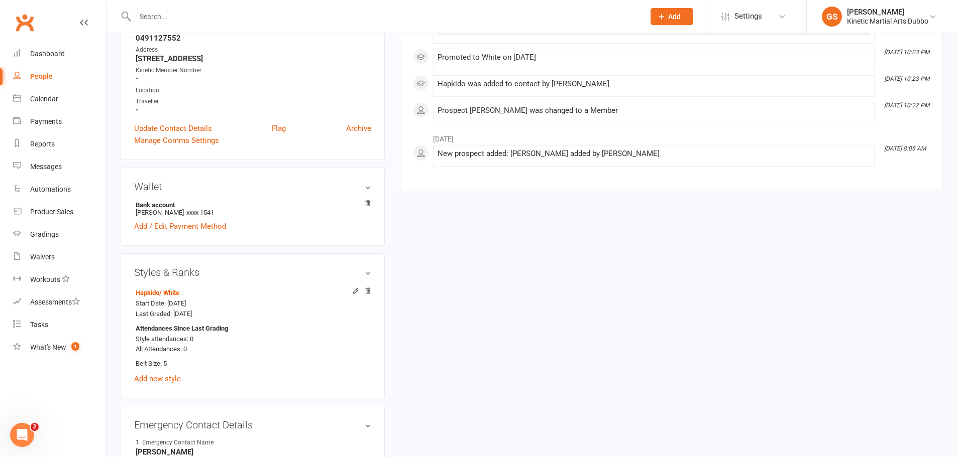
click at [49, 211] on div "Product Sales" at bounding box center [51, 212] width 43 height 8
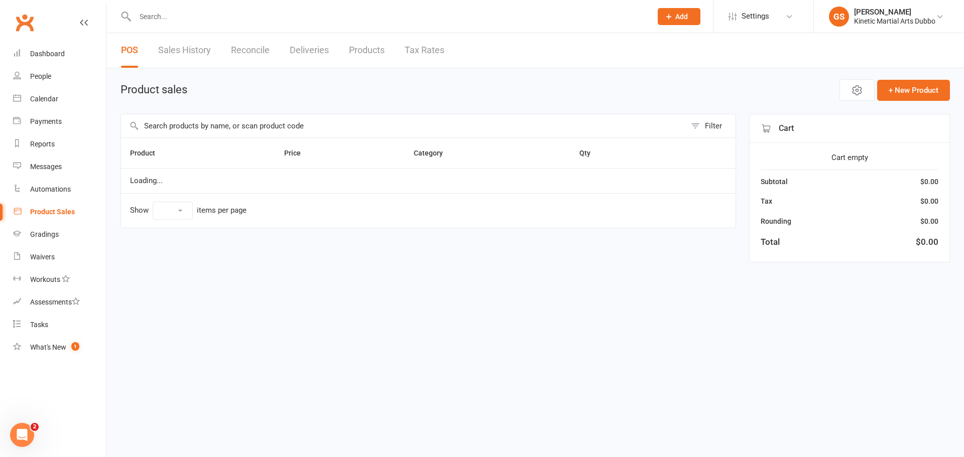
select select "10"
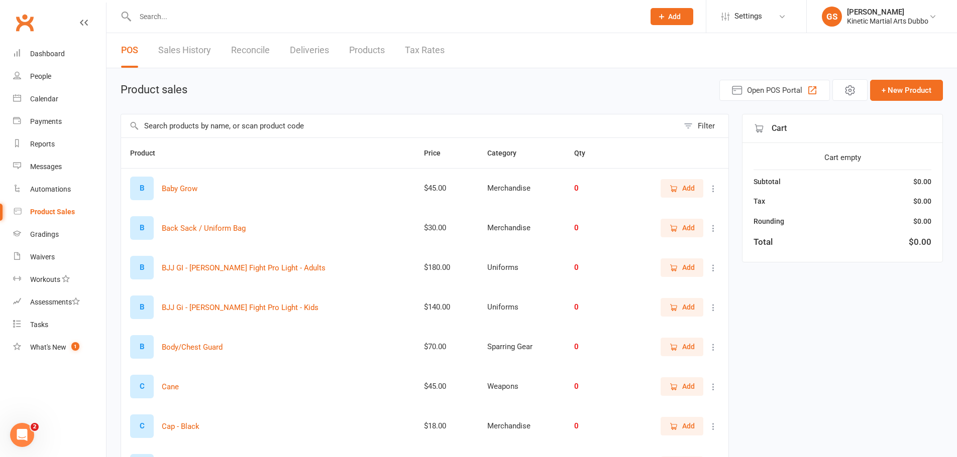
click at [184, 128] on input "text" at bounding box center [399, 125] width 557 height 23
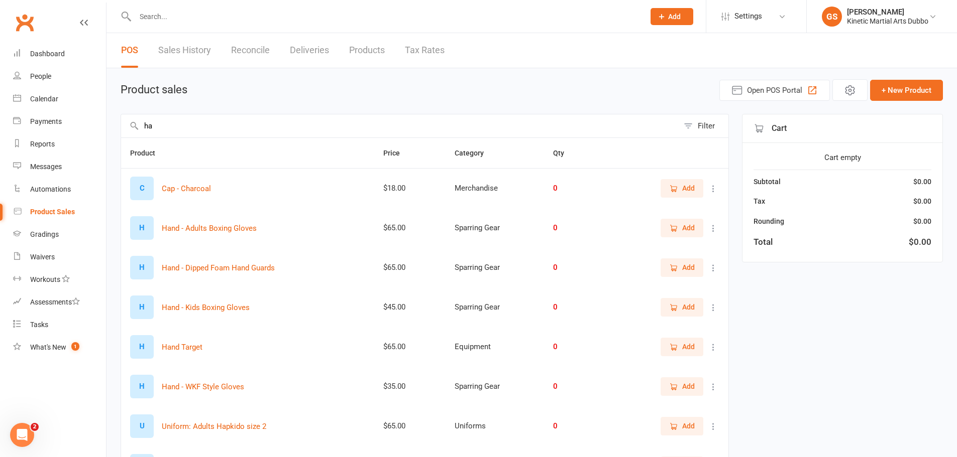
type input "h"
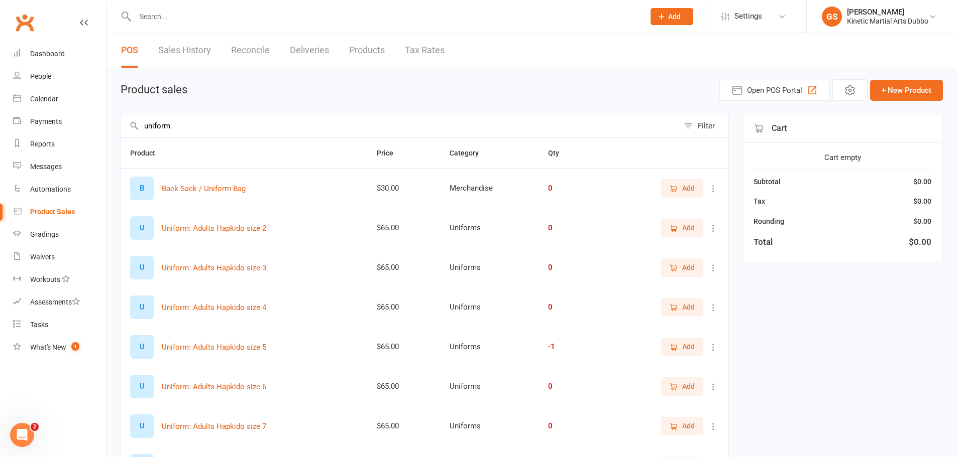
type input "uniform"
click at [684, 350] on span "Add" at bounding box center [688, 346] width 13 height 11
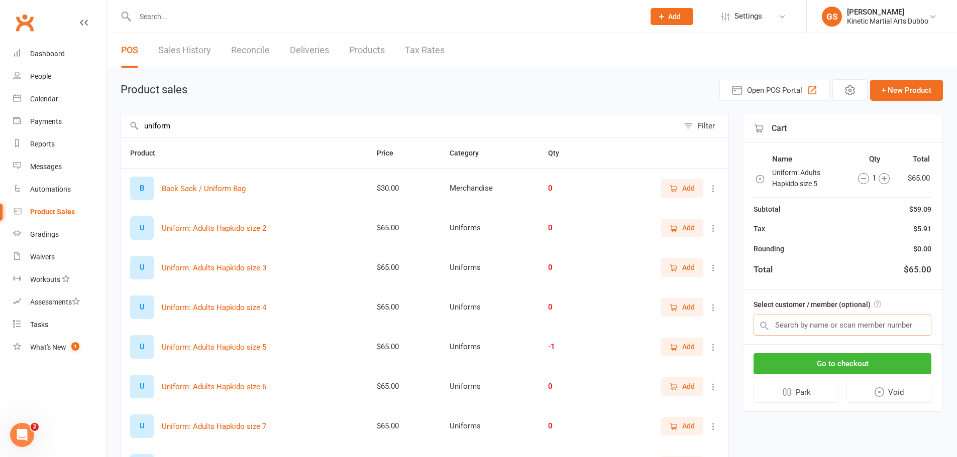
click at [824, 327] on input "text" at bounding box center [842, 325] width 178 height 21
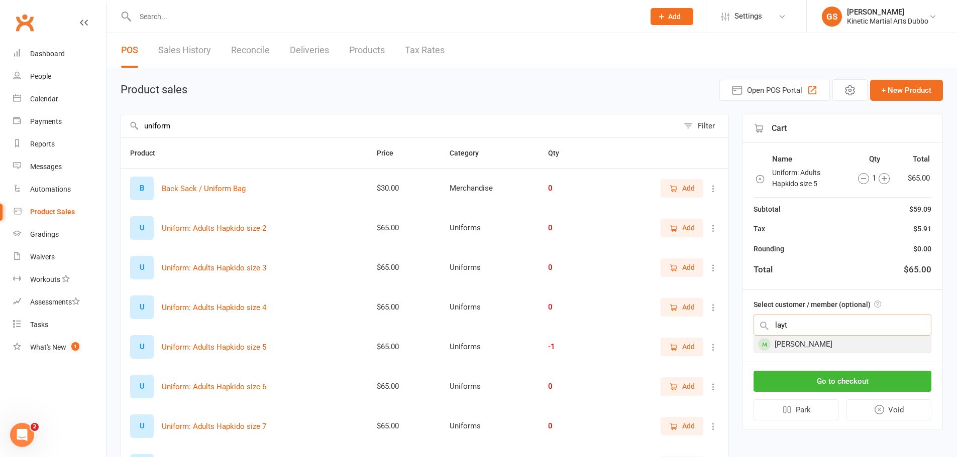
type input "layt"
click at [802, 349] on div "[PERSON_NAME]" at bounding box center [842, 344] width 177 height 17
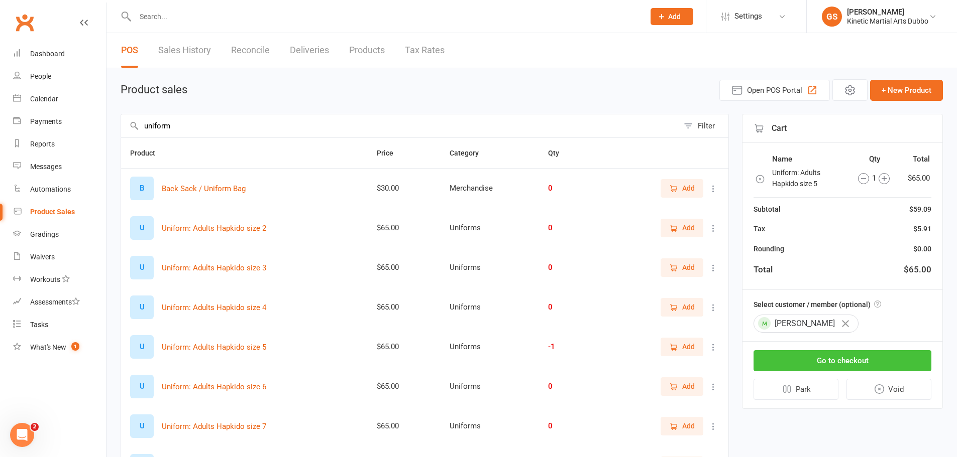
click at [803, 364] on button "Go to checkout" at bounding box center [842, 360] width 178 height 21
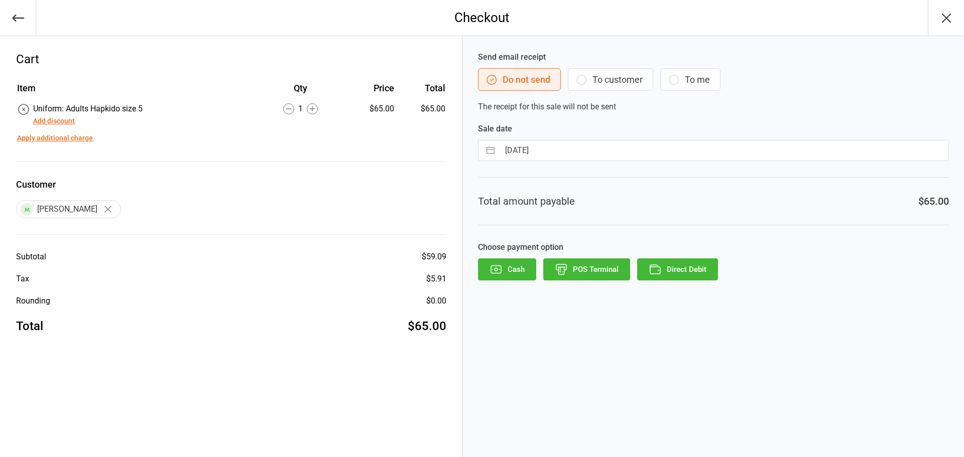
click at [701, 271] on button "Direct Debit" at bounding box center [677, 270] width 81 height 22
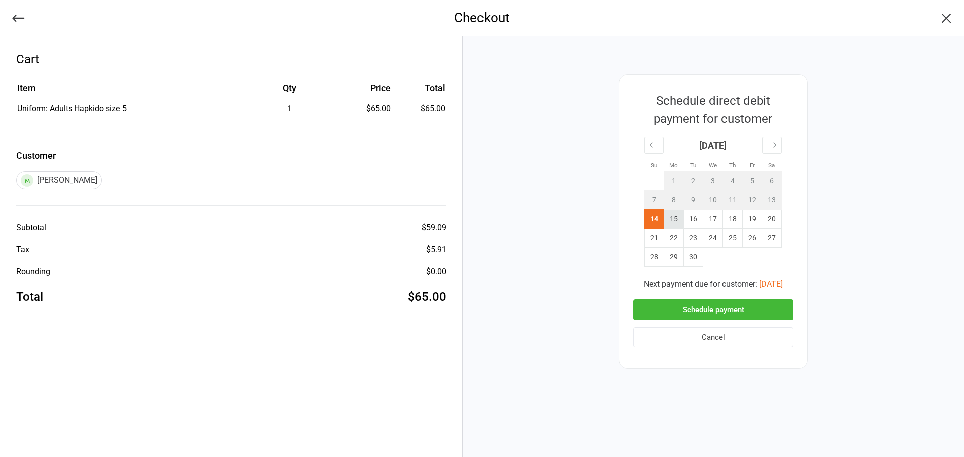
click at [672, 224] on td "15" at bounding box center [674, 219] width 20 height 19
click at [693, 310] on button "Schedule payment" at bounding box center [713, 310] width 160 height 21
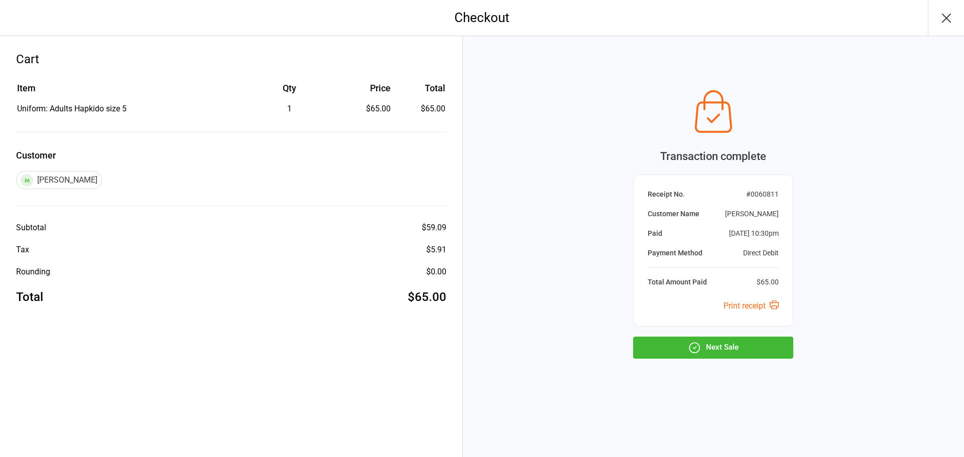
click at [950, 17] on icon "button" at bounding box center [946, 18] width 16 height 16
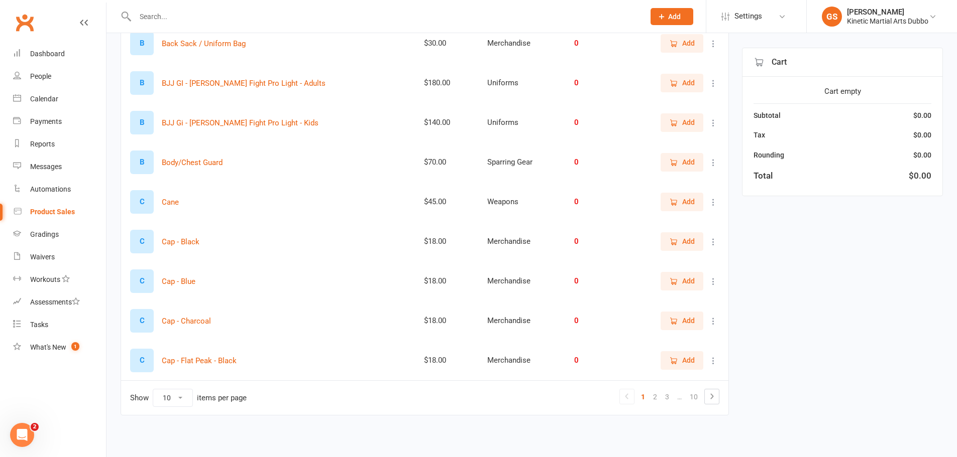
scroll to position [186, 0]
